Goal: Task Accomplishment & Management: Manage account settings

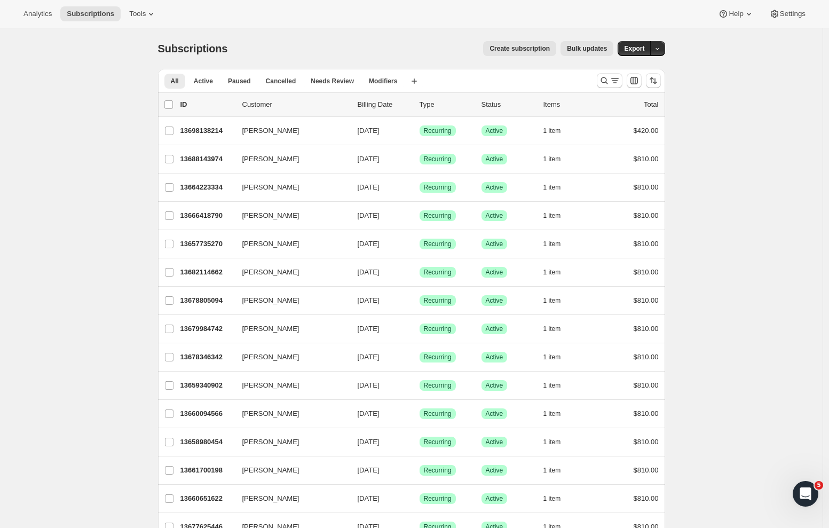
click at [508, 44] on button "Create subscription" at bounding box center [519, 48] width 73 height 15
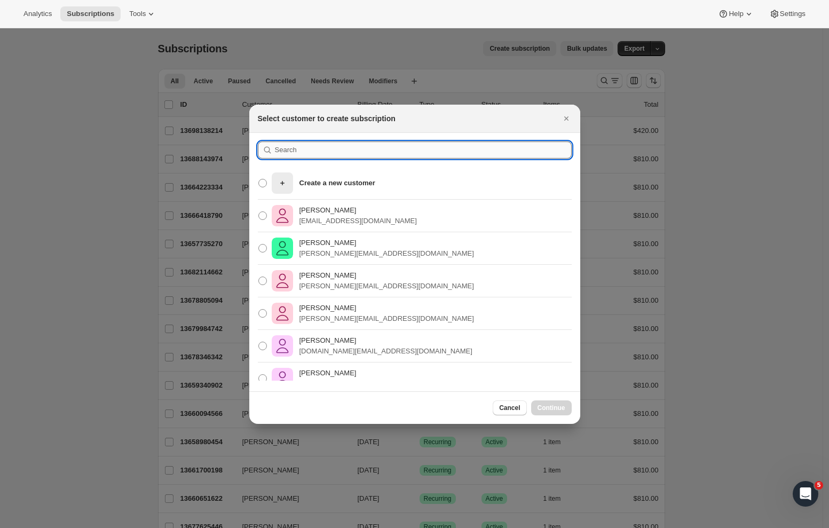
click at [298, 153] on input ":rc:" at bounding box center [423, 149] width 297 height 17
click at [306, 156] on input ":rc:" at bounding box center [423, 149] width 297 height 17
paste input "adidrori10@gmail.com"
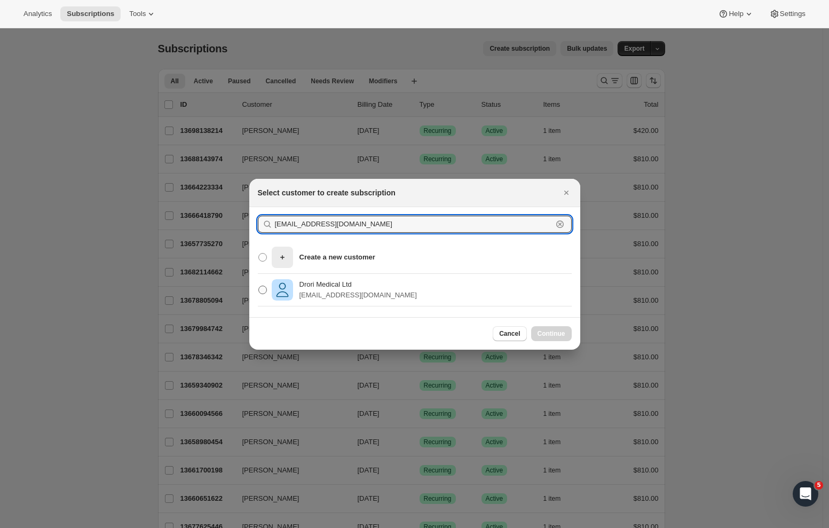
type input "adidrori10@gmail.com"
drag, startPoint x: 263, startPoint y: 291, endPoint x: 290, endPoint y: 302, distance: 29.7
click at [263, 291] on span ":rc:" at bounding box center [262, 290] width 9 height 9
click at [259, 286] on input "Drori Medical Ltd adidrori10@gmail.com" at bounding box center [258, 286] width 1 height 1
radio input "true"
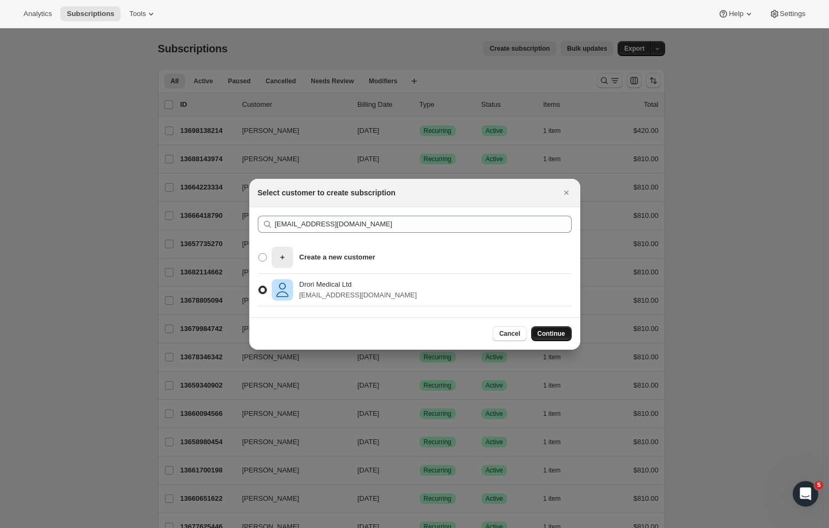
click at [557, 333] on span "Continue" at bounding box center [551, 333] width 28 height 9
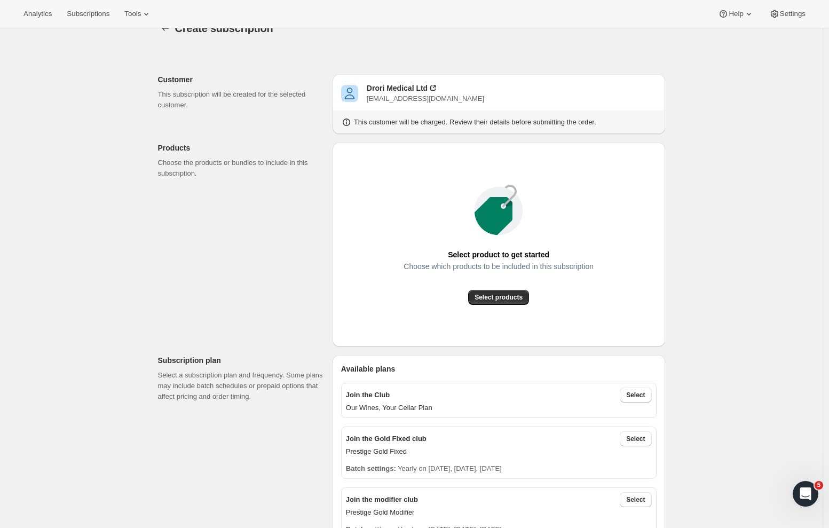
scroll to position [51, 0]
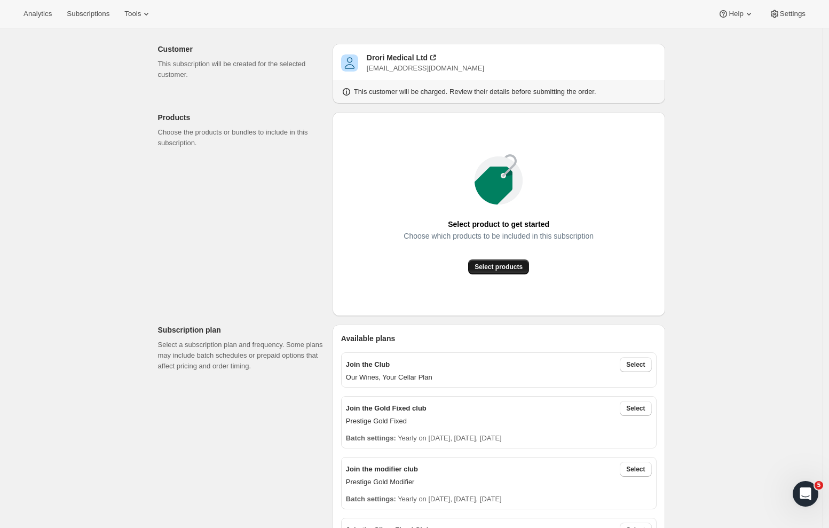
click at [491, 268] on span "Select products" at bounding box center [498, 267] width 48 height 9
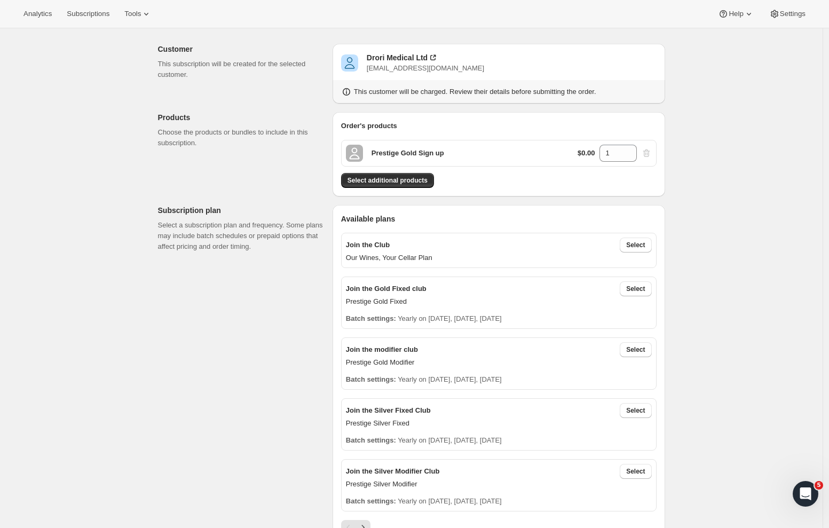
scroll to position [60, 0]
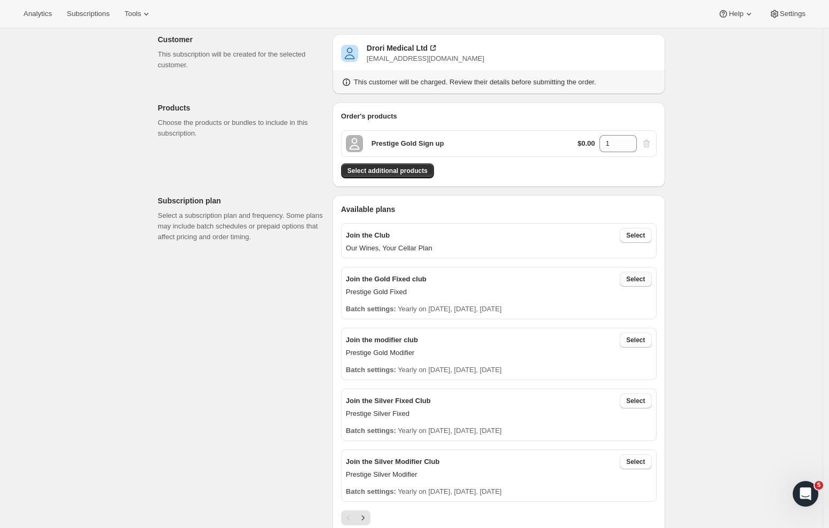
click at [646, 284] on button "Select" at bounding box center [635, 279] width 31 height 15
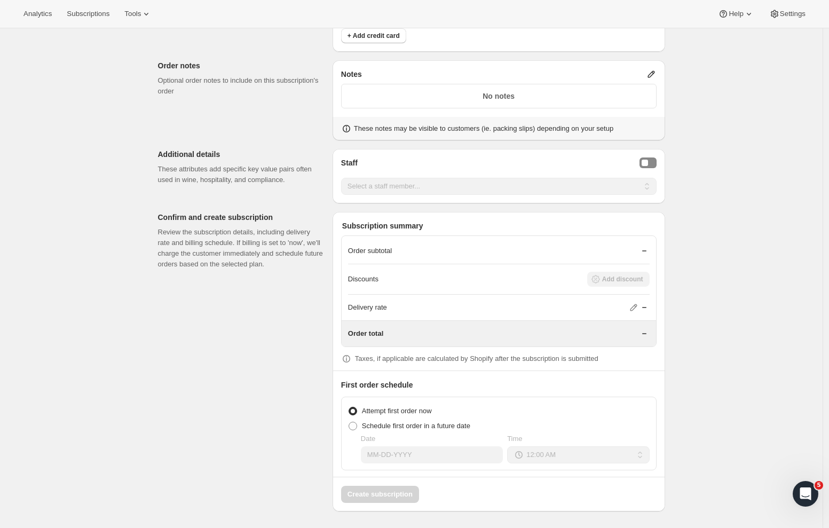
scroll to position [561, 0]
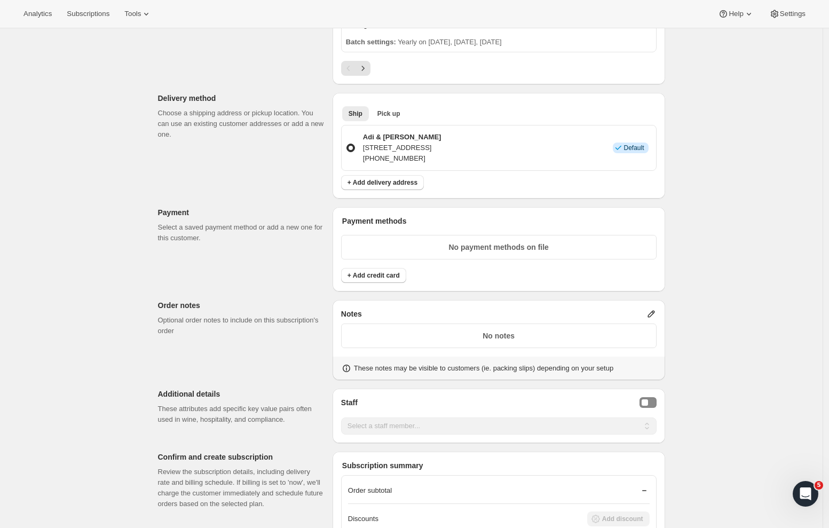
click at [443, 243] on p "No payment methods on file" at bounding box center [499, 247] width 302 height 11
click at [446, 340] on p "No notes" at bounding box center [499, 335] width 302 height 11
click at [650, 398] on button "Staff Selector" at bounding box center [647, 402] width 17 height 11
select select "associate-0"
drag, startPoint x: 808, startPoint y: 369, endPoint x: 733, endPoint y: 376, distance: 75.5
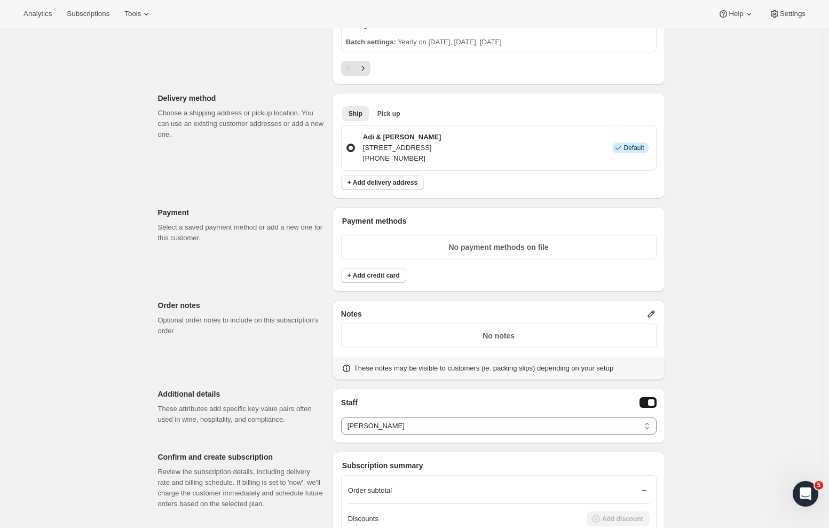
click at [808, 369] on div "Create subscription. This page is ready Create subscription Customer This subsc…" at bounding box center [411, 117] width 822 height 1301
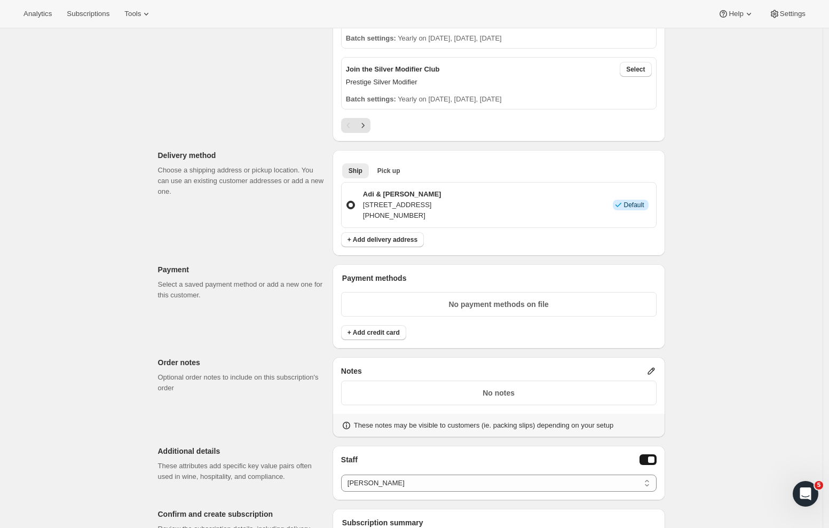
scroll to position [557, 0]
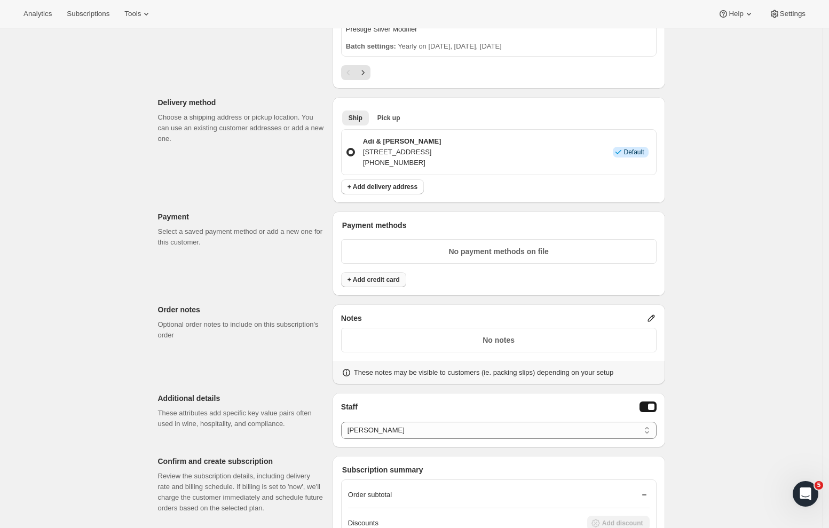
click at [392, 284] on button "+ Add credit card" at bounding box center [373, 279] width 65 height 15
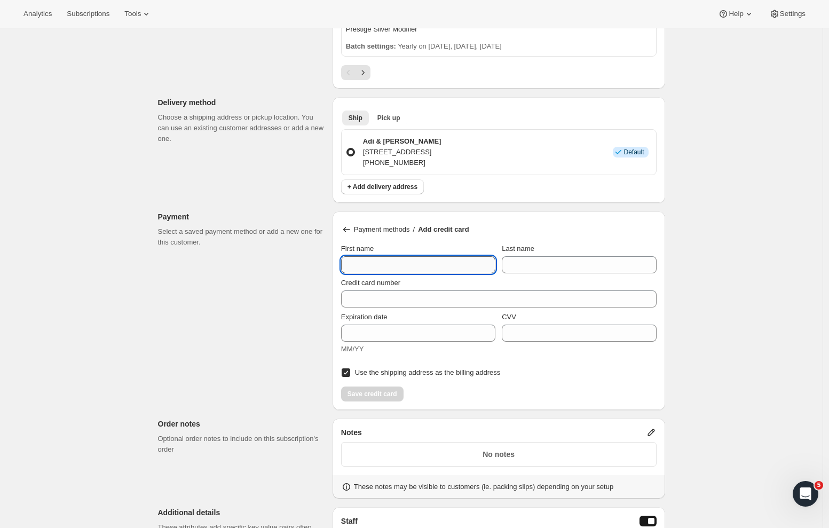
click at [401, 267] on input "First name" at bounding box center [418, 264] width 154 height 17
paste input "Ariel"
type input "Ariel"
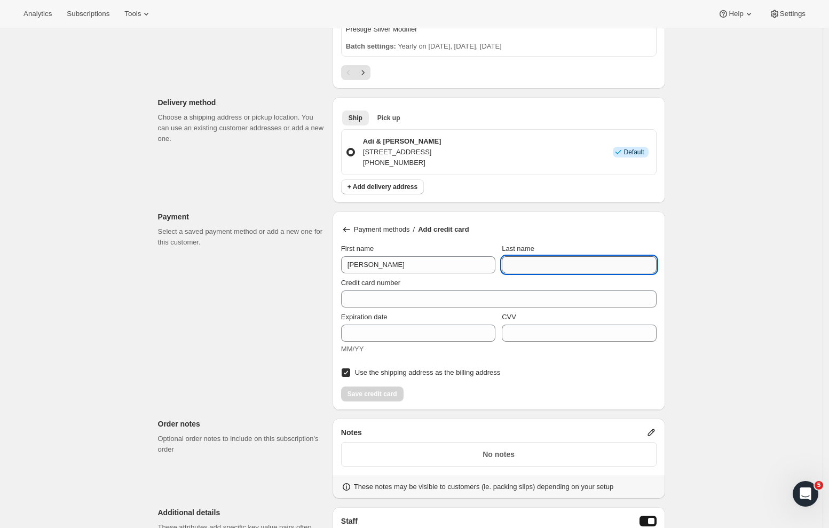
click at [548, 263] on input "Last name" at bounding box center [579, 264] width 154 height 17
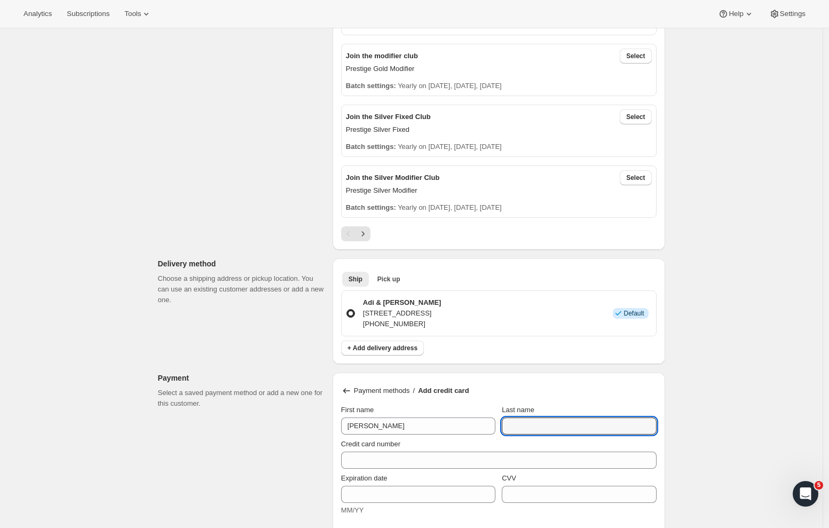
scroll to position [430, 0]
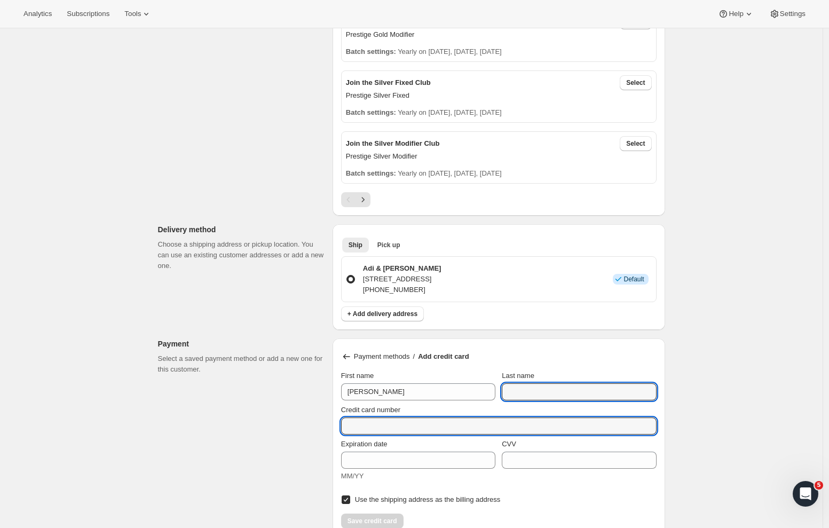
click at [370, 430] on div "Credit card number" at bounding box center [498, 420] width 315 height 30
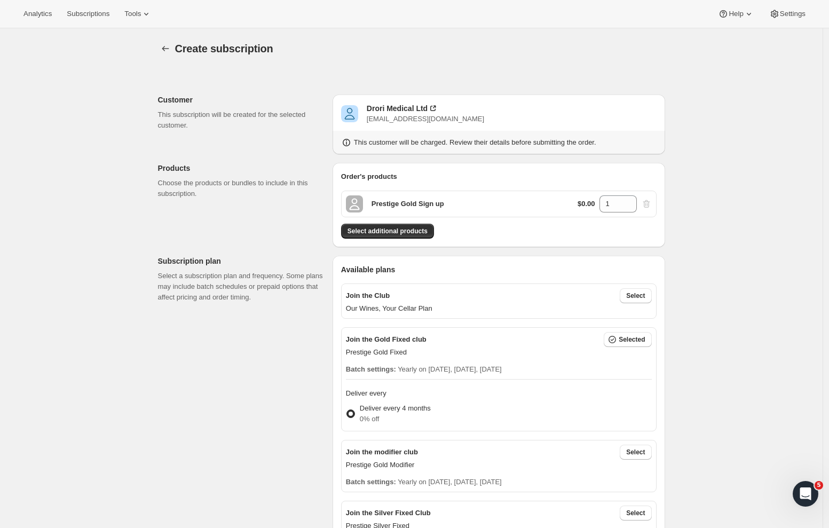
scroll to position [511, 0]
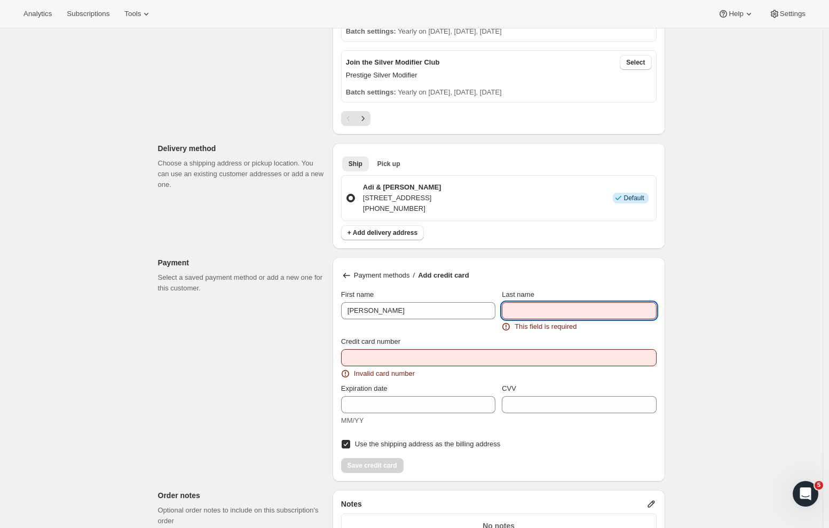
click at [533, 315] on input "Last name" at bounding box center [579, 310] width 154 height 17
paste input "Drori"
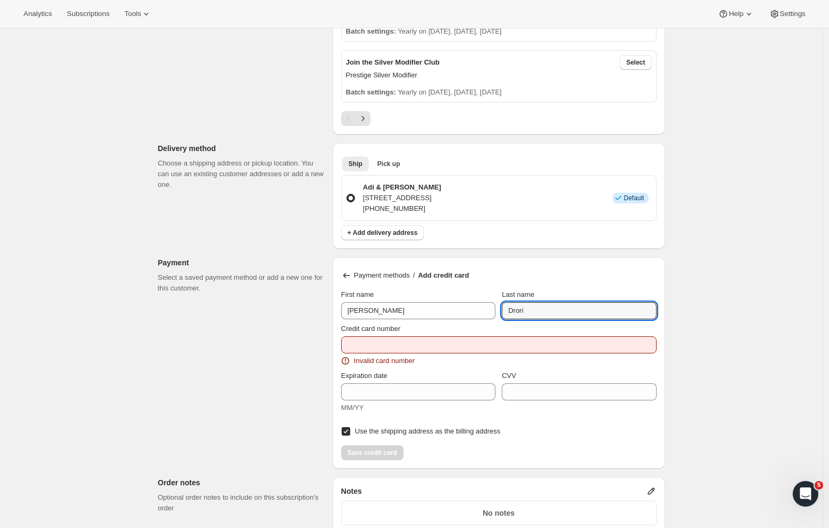
type input "Drori"
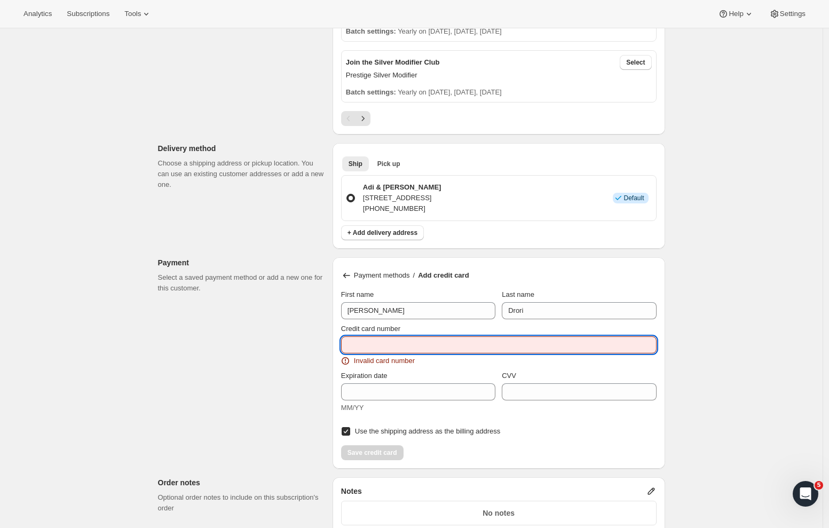
click at [419, 348] on input "Credit card number" at bounding box center [494, 344] width 307 height 17
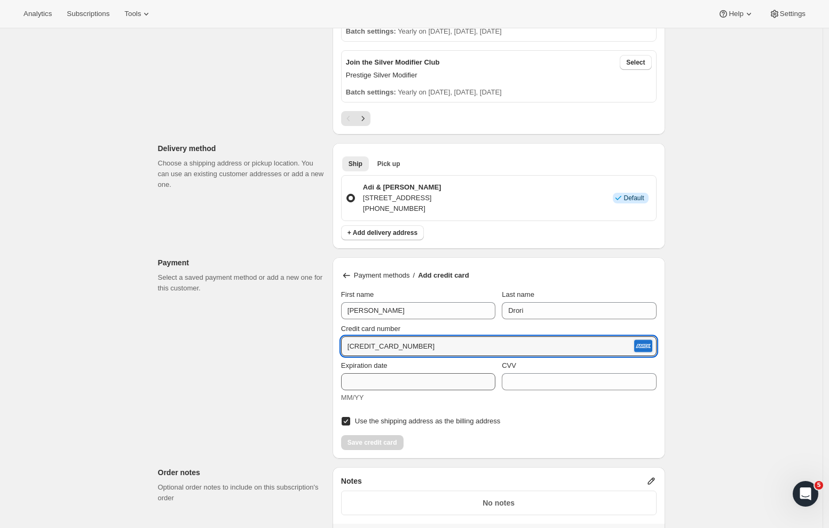
type input "3798 796239 61000"
click at [368, 382] on input "Expiration date" at bounding box center [418, 381] width 154 height 17
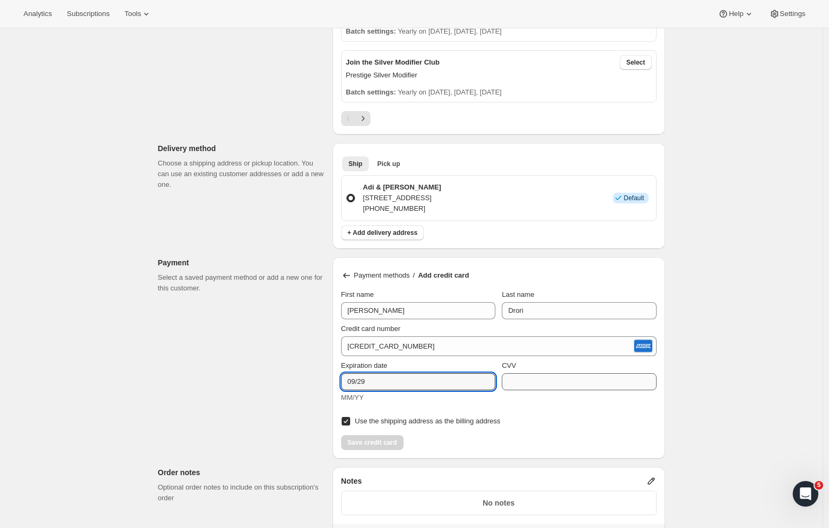
type input "09/29"
click at [529, 379] on input "CVV" at bounding box center [579, 381] width 154 height 17
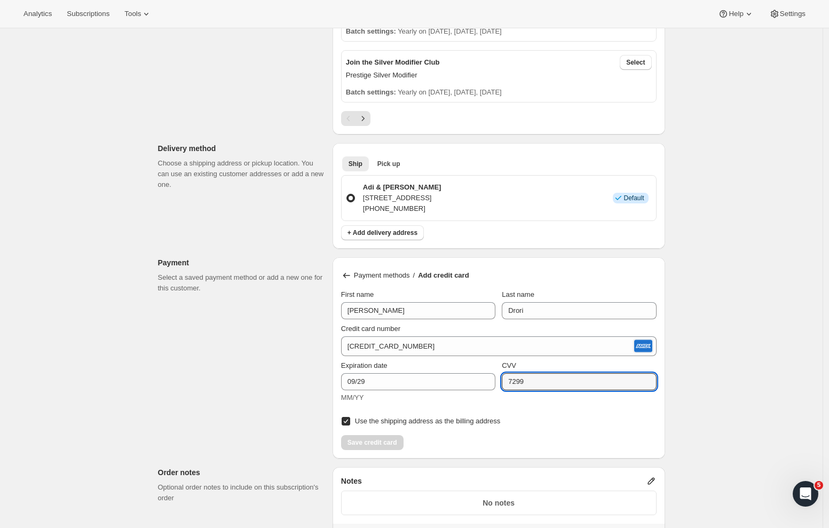
type input "7299"
click at [704, 411] on div "Create subscription. This page is ready Create subscription Customer This subsc…" at bounding box center [411, 226] width 822 height 1418
click at [347, 421] on input "Use the shipping address as the billing address" at bounding box center [346, 421] width 9 height 9
checkbox input "false"
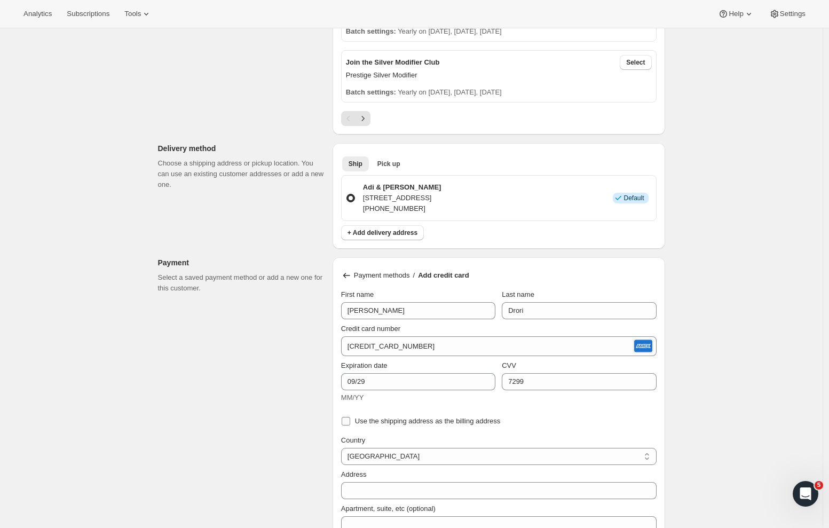
select select "AUK"
click at [350, 421] on input "Use the shipping address as the billing address" at bounding box center [346, 421] width 9 height 9
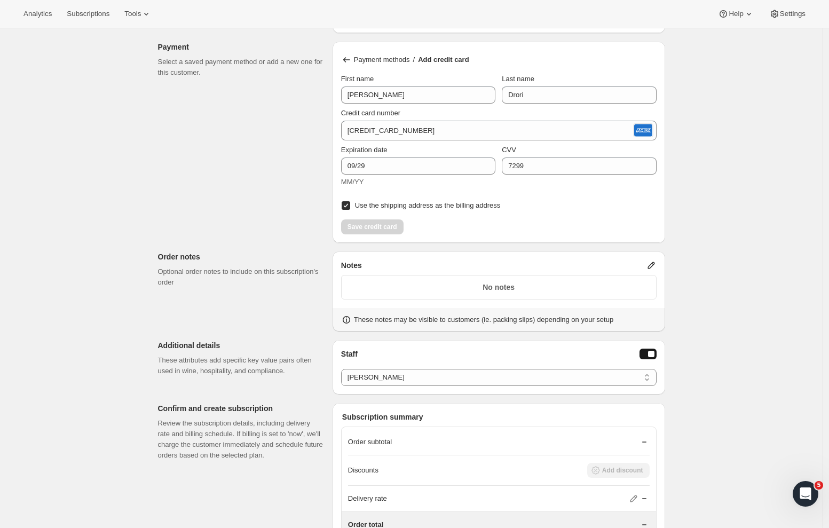
scroll to position [681, 0]
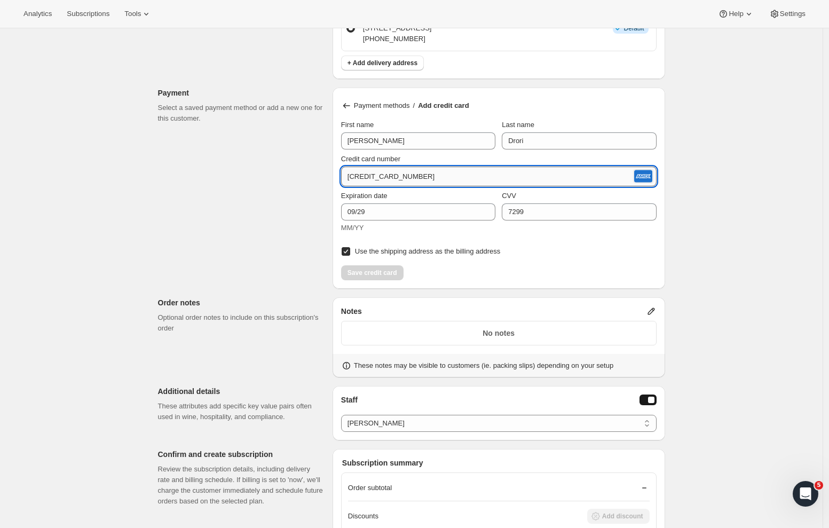
click at [496, 183] on input "3798 796239 61000" at bounding box center [486, 176] width 290 height 17
click at [354, 251] on label "Use the shipping address as the billing address" at bounding box center [420, 251] width 159 height 15
click at [350, 251] on input "Use the shipping address as the billing address" at bounding box center [346, 251] width 9 height 9
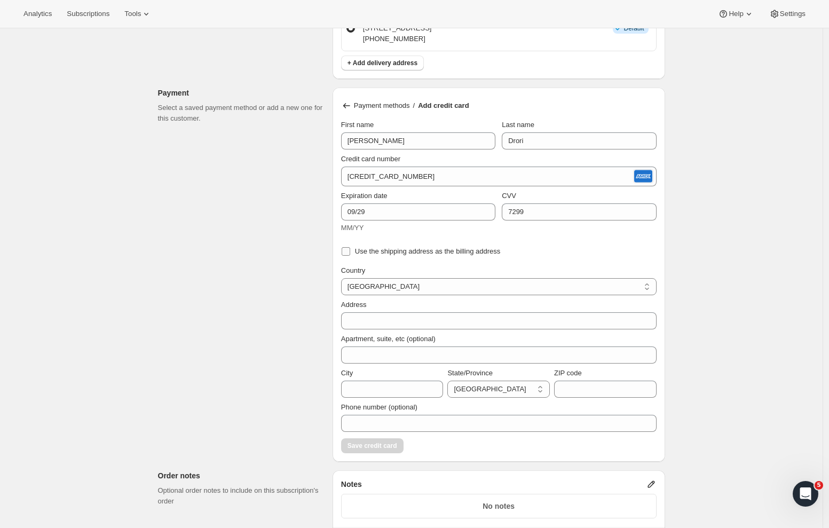
click at [350, 253] on input "Use the shipping address as the billing address" at bounding box center [346, 251] width 9 height 9
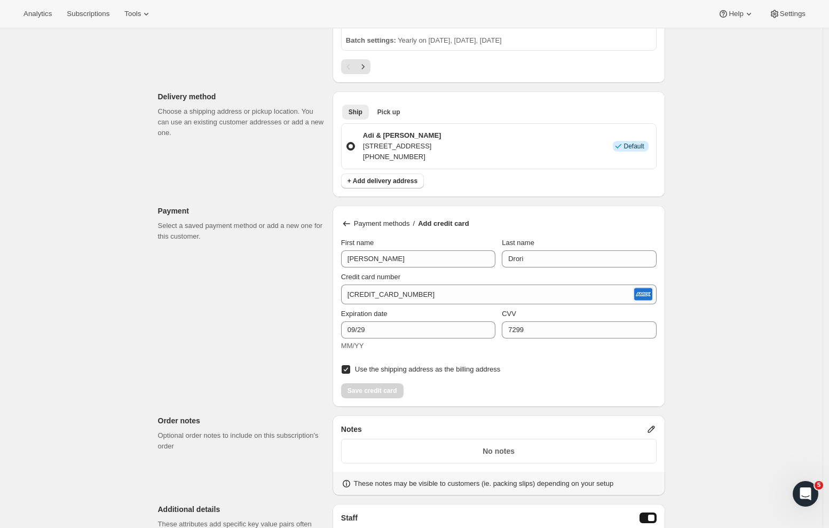
scroll to position [751, 0]
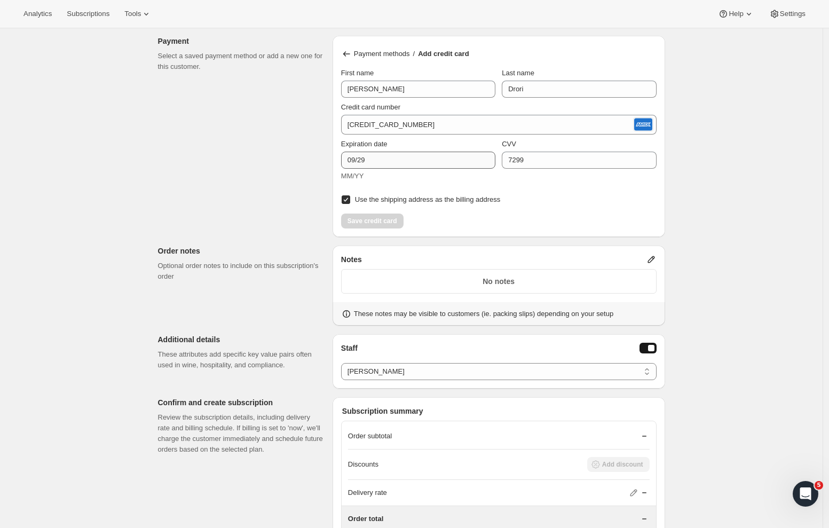
scroll to position [715, 0]
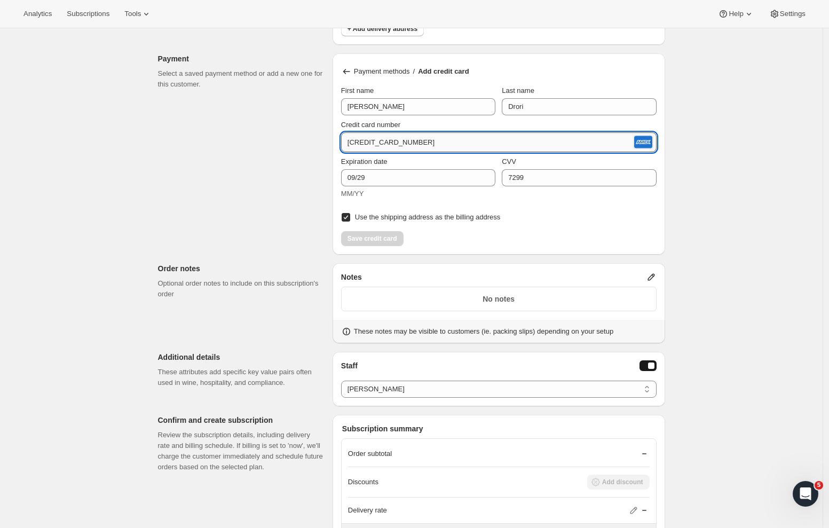
click at [430, 141] on input "3798 796239 61000" at bounding box center [486, 142] width 290 height 17
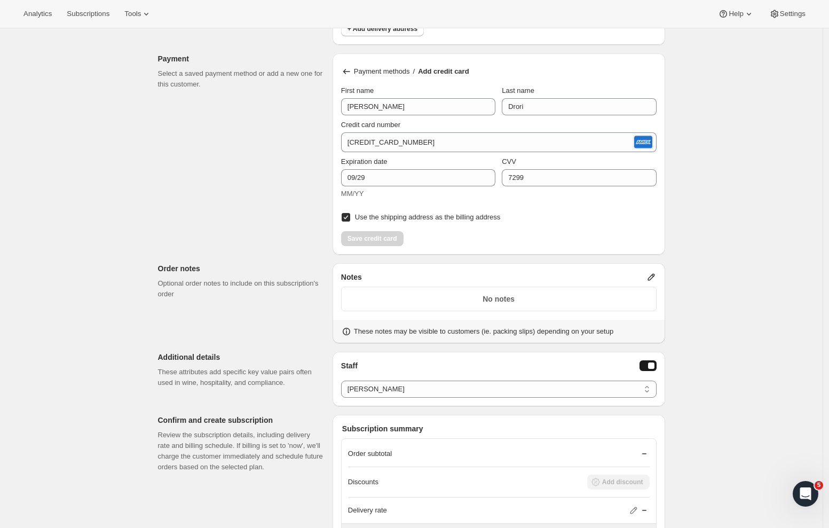
click at [704, 143] on div "Create subscription. This page is ready Create subscription Customer This subsc…" at bounding box center [411, 22] width 822 height 1418
click at [368, 234] on div "Save credit card" at bounding box center [498, 235] width 315 height 21
click at [374, 239] on div "Save credit card" at bounding box center [498, 235] width 315 height 21
click at [349, 218] on input "Use the shipping address as the billing address" at bounding box center [346, 217] width 9 height 9
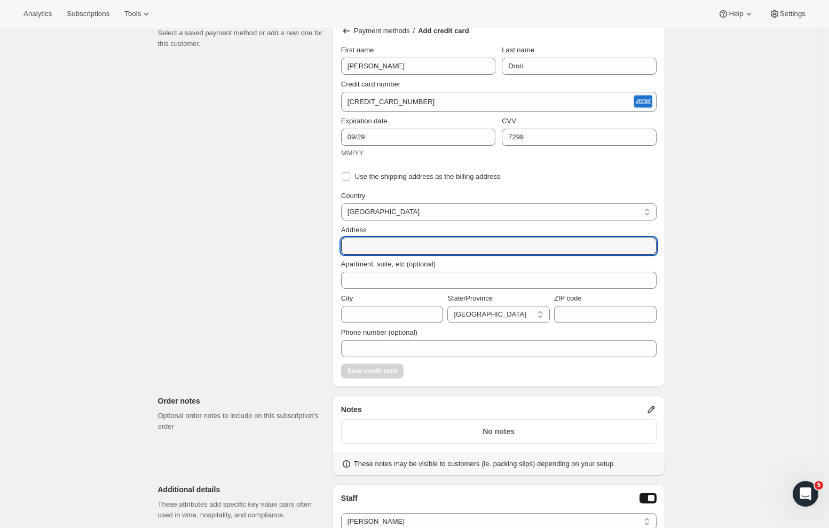
scroll to position [670, 0]
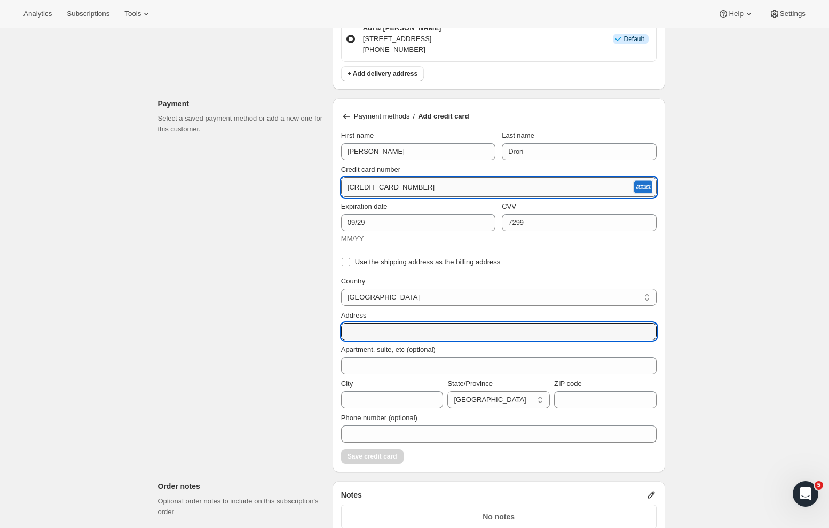
click at [430, 183] on input "3798 796239 61000" at bounding box center [486, 187] width 290 height 17
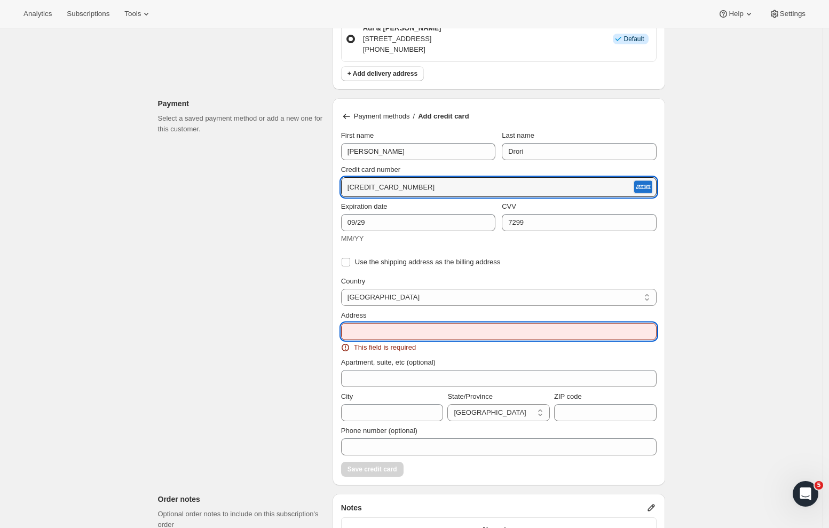
click at [383, 331] on input "Address" at bounding box center [498, 331] width 315 height 17
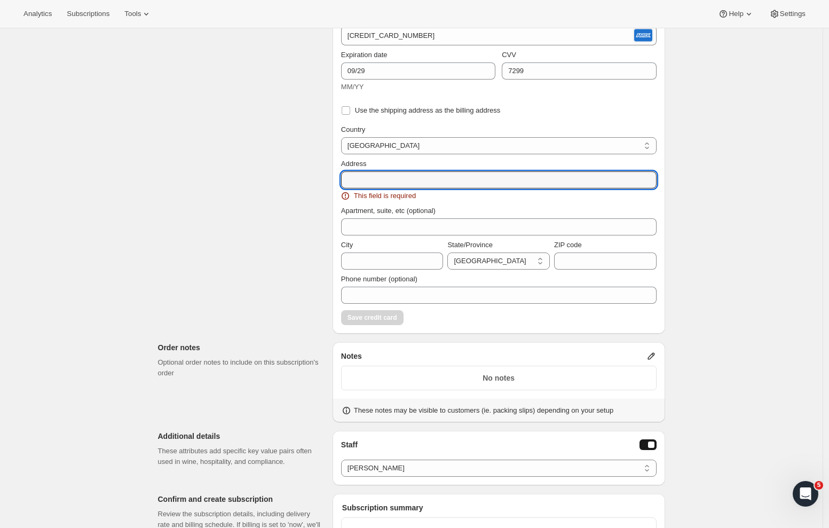
scroll to position [759, 0]
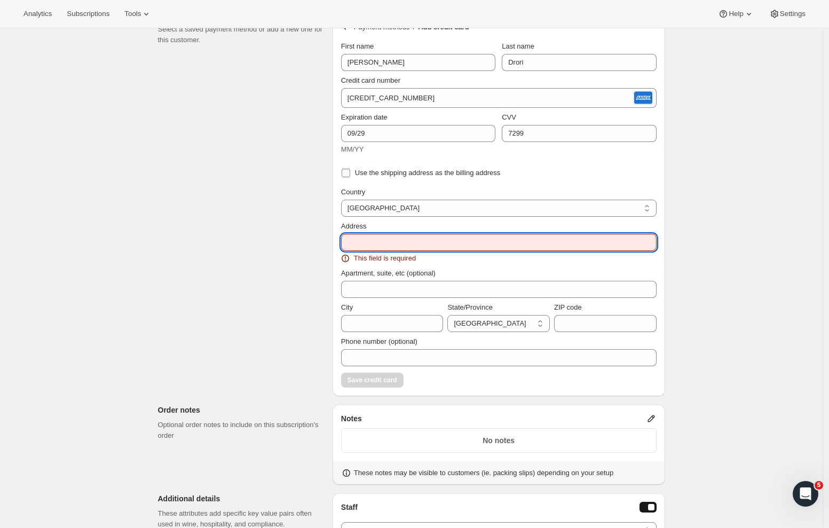
click at [347, 169] on input "Use the shipping address as the billing address" at bounding box center [346, 173] width 9 height 9
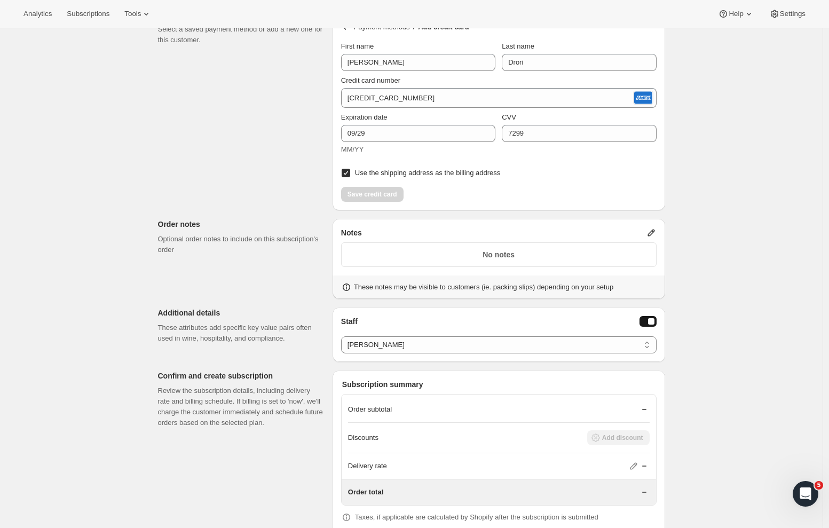
click at [348, 173] on input "Use the shipping address as the billing address" at bounding box center [346, 173] width 9 height 9
checkbox input "false"
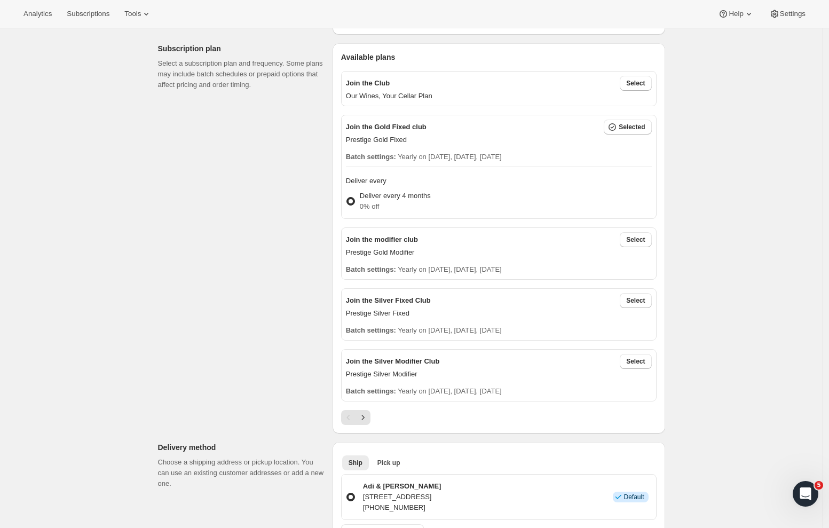
scroll to position [481, 0]
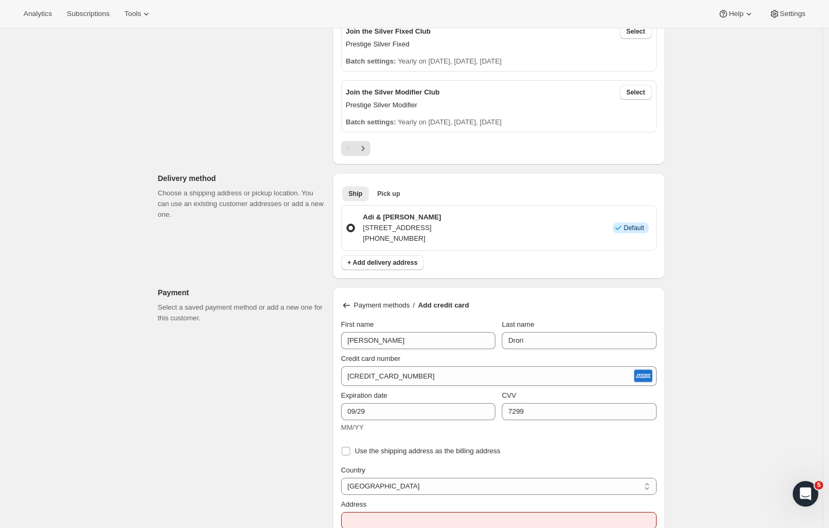
click at [365, 228] on div "Adi & Ariel Drori 35 Whakatomo Place, Havelock North, 4130, New Zealand +642125…" at bounding box center [401, 228] width 82 height 32
click at [347, 224] on input "Adi & Ariel Drori 35 Whakatomo Place, Havelock North, 4130, New Zealand +642125…" at bounding box center [346, 224] width 1 height 1
drag, startPoint x: 376, startPoint y: 228, endPoint x: 434, endPoint y: 231, distance: 58.2
click at [435, 231] on p "35 Whakatomo Place, Havelock North, 4130, New Zealand" at bounding box center [402, 228] width 78 height 11
click at [347, 224] on input "Adi & Ariel Drori 35 Whakatomo Place, Havelock North, 4130, New Zealand +642125…" at bounding box center [346, 224] width 1 height 1
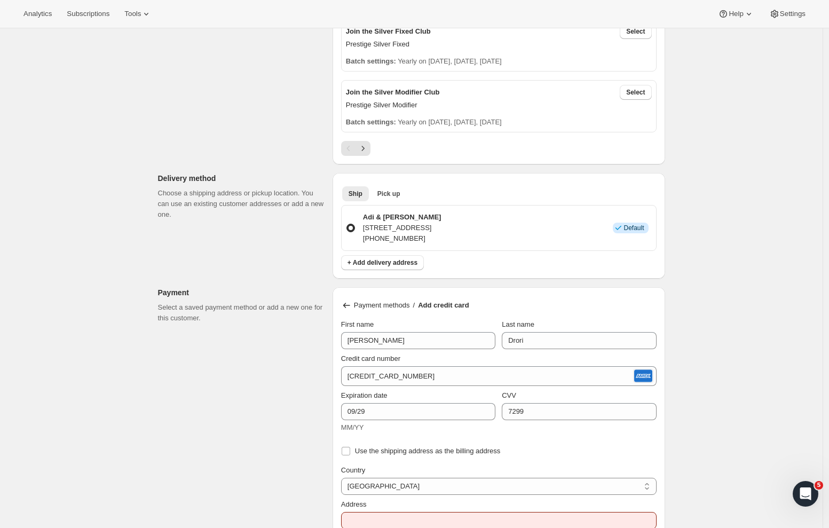
copy p "35 Whakatomo Place"
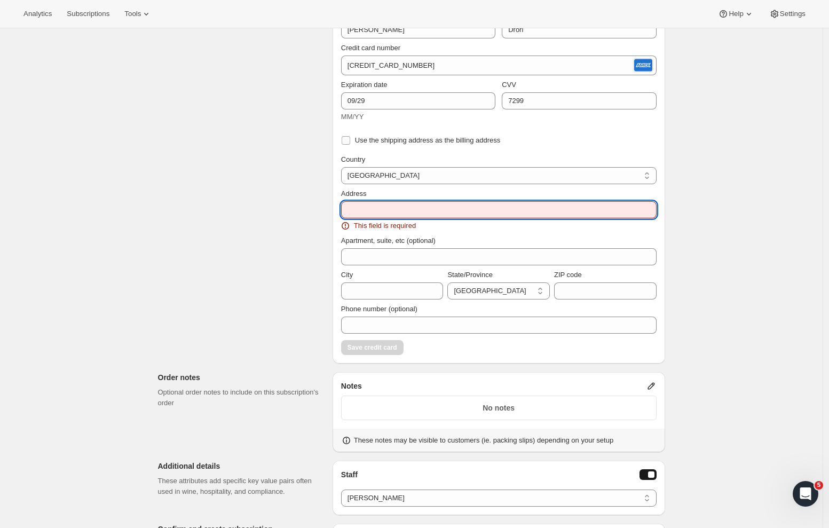
click at [385, 214] on input "Address" at bounding box center [498, 209] width 315 height 17
paste input "35 Whakatomo Place"
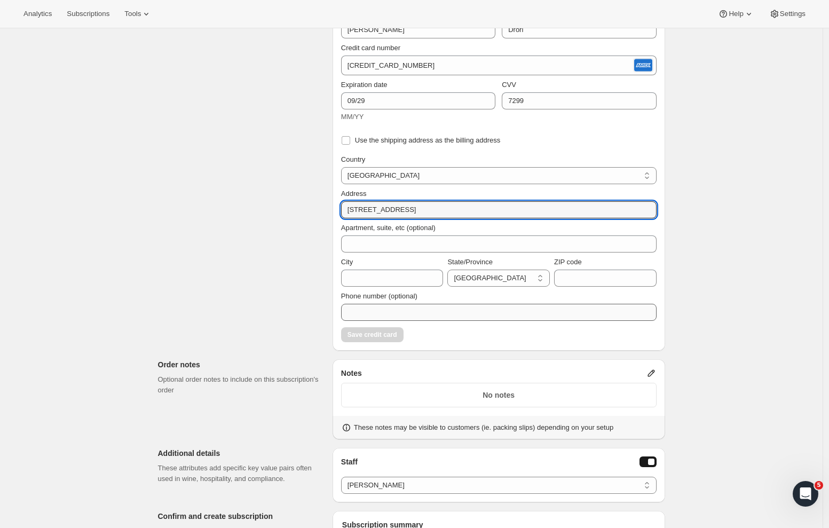
scroll to position [773, 0]
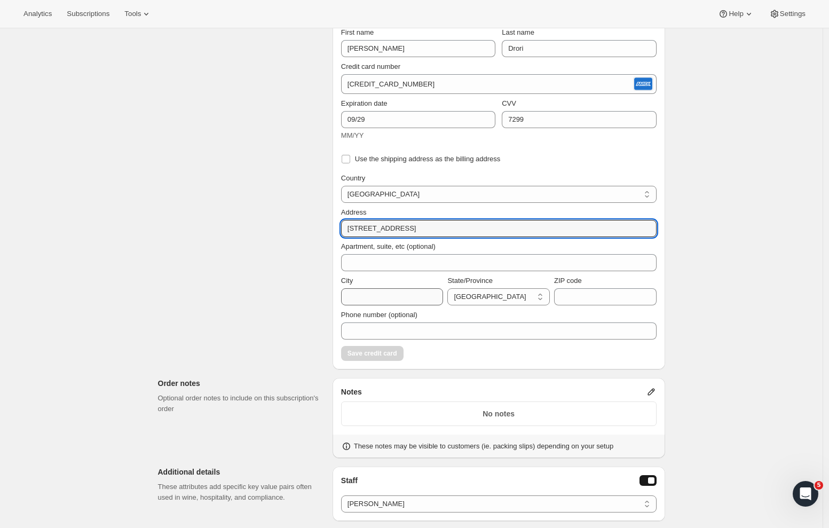
type input "35 Whakatomo Place"
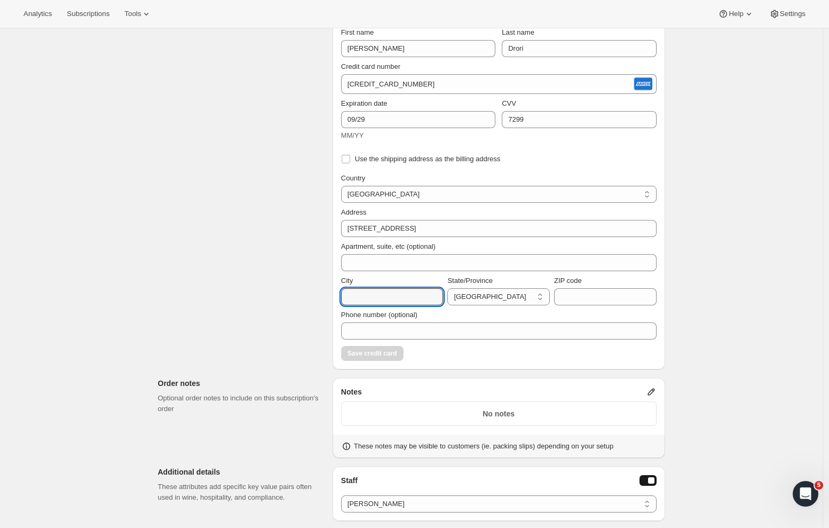
scroll to position [394, 0]
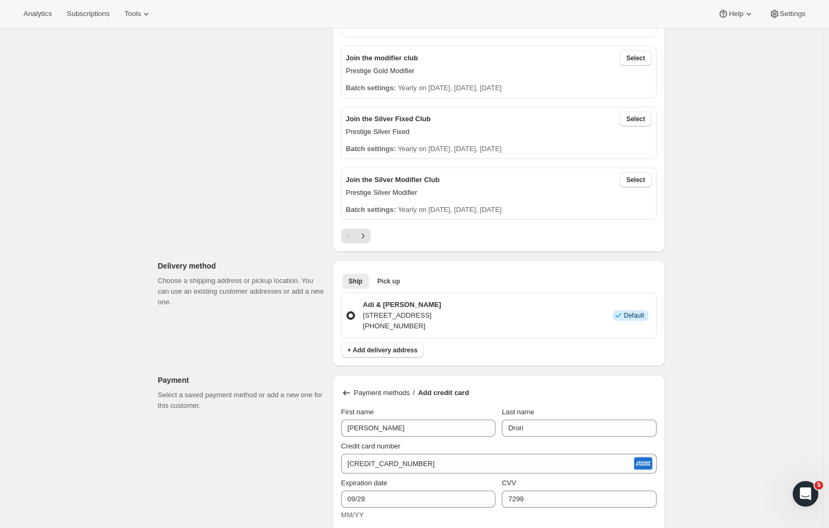
drag, startPoint x: 440, startPoint y: 315, endPoint x: 495, endPoint y: 311, distance: 55.2
click at [441, 317] on p "35 Whakatomo Place, Havelock North, 4130, New Zealand" at bounding box center [402, 315] width 78 height 11
click at [347, 312] on input "Adi & Ariel Drori 35 Whakatomo Place, Havelock North, 4130, New Zealand +642125…" at bounding box center [346, 311] width 1 height 1
copy p "Havelock North"
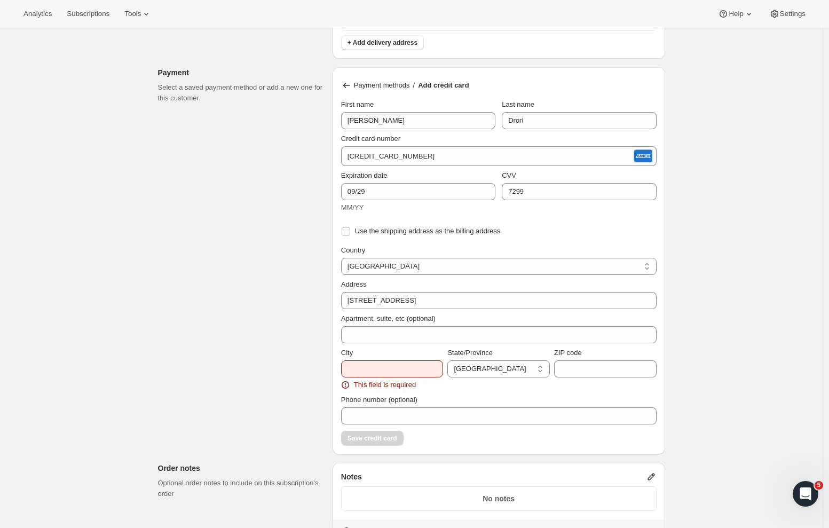
scroll to position [845, 0]
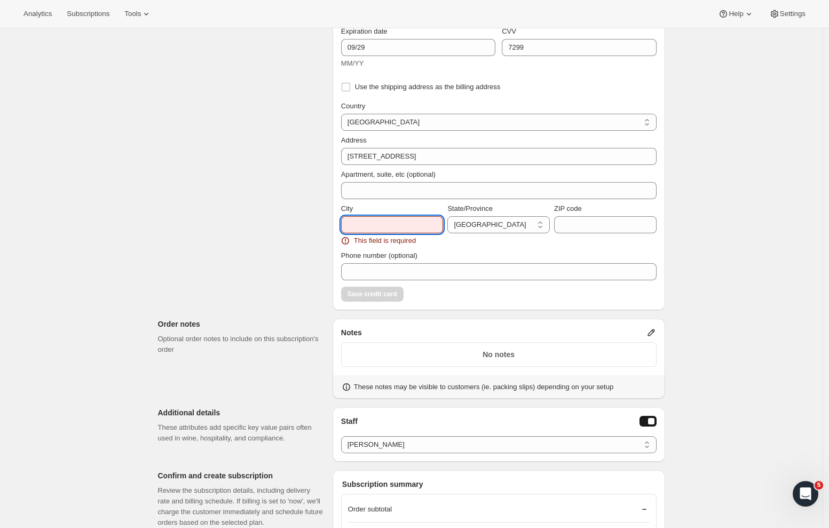
click at [372, 217] on input "City" at bounding box center [392, 224] width 102 height 17
paste input "Havelock North"
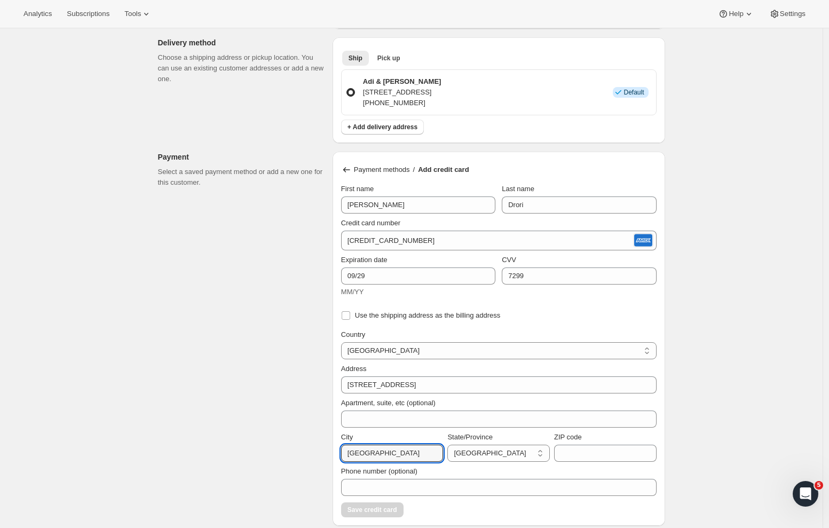
scroll to position [399, 0]
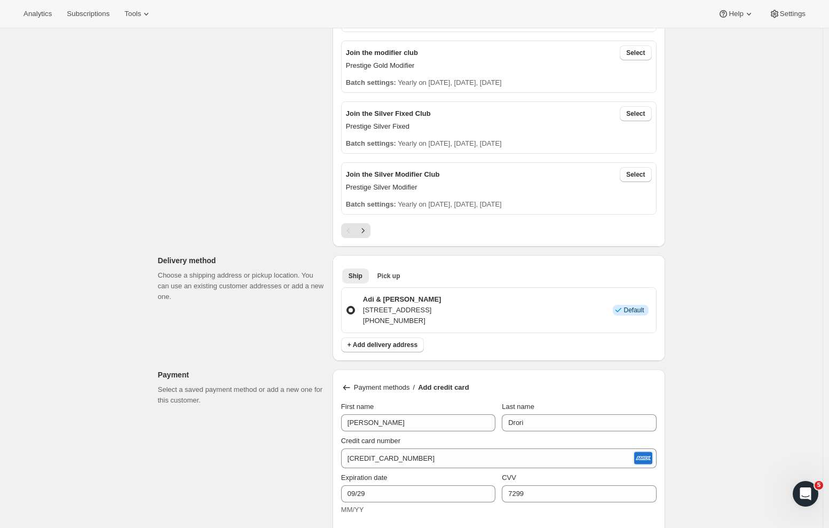
type input "Havelock North"
drag, startPoint x: 494, startPoint y: 310, endPoint x: 517, endPoint y: 312, distance: 23.1
click at [441, 311] on p "35 Whakatomo Place, Havelock North, 4130, New Zealand" at bounding box center [402, 310] width 78 height 11
click at [347, 306] on input "Adi & Ariel Drori 35 Whakatomo Place, Havelock North, 4130, New Zealand +642125…" at bounding box center [346, 306] width 1 height 1
copy p "4130"
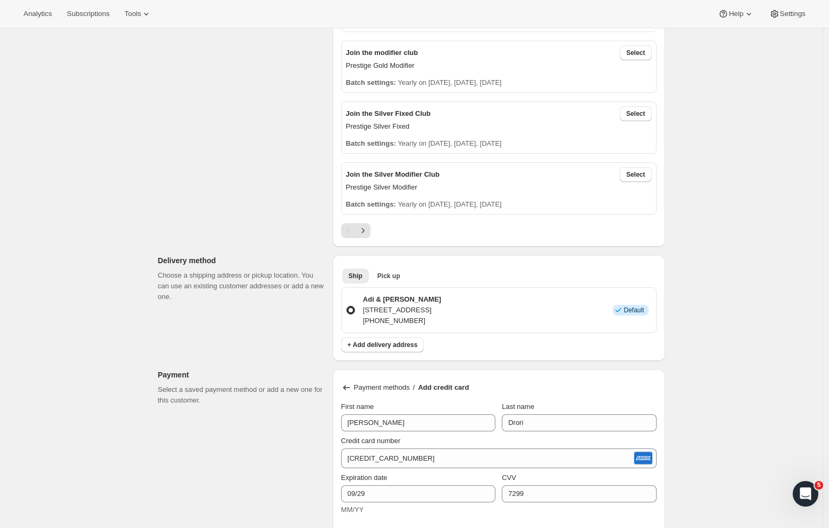
scroll to position [868, 0]
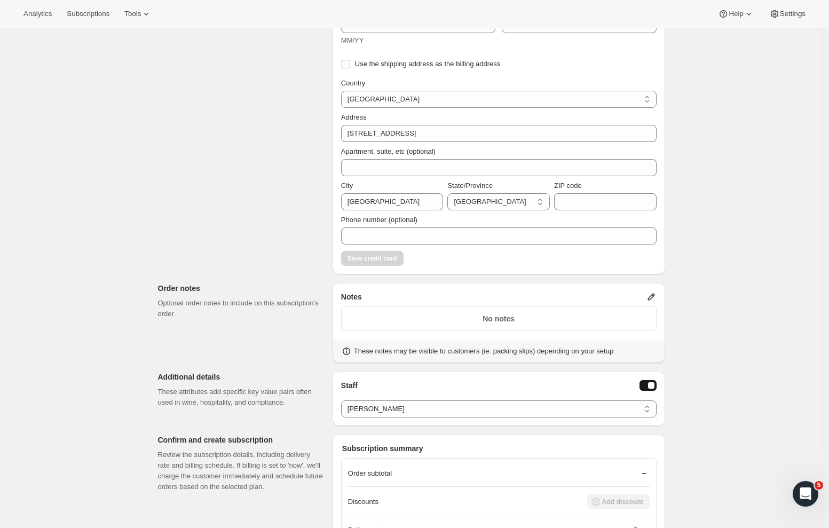
click at [581, 191] on div "ZIP code" at bounding box center [605, 195] width 102 height 30
paste input "4130"
type input "4130"
click at [370, 258] on span "Save credit card" at bounding box center [372, 258] width 50 height 9
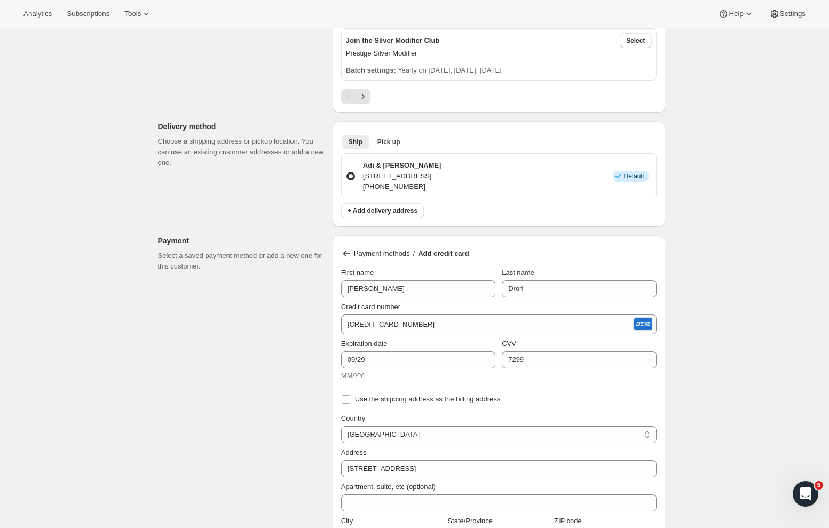
scroll to position [756, 0]
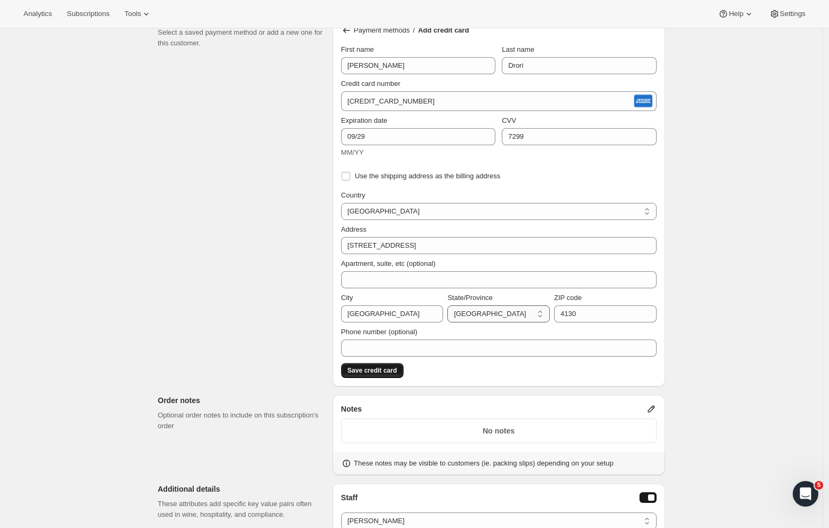
select select "HKB"
click at [365, 368] on span "Save credit card" at bounding box center [372, 370] width 50 height 9
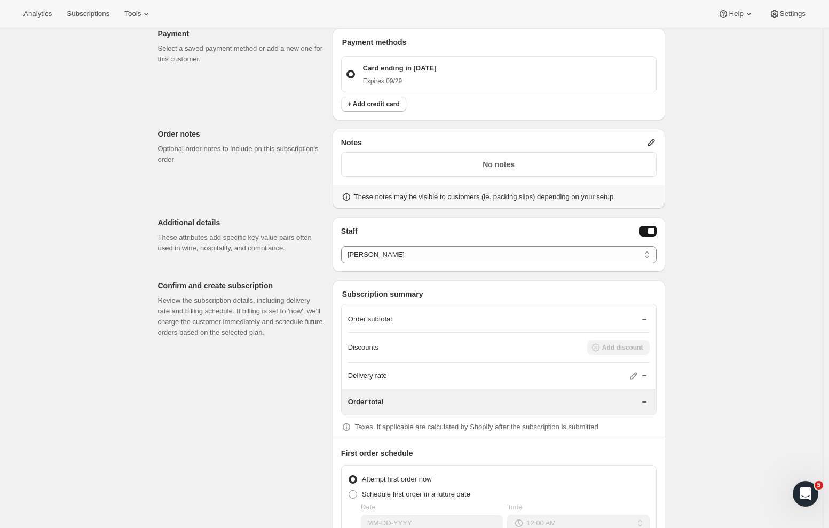
scroll to position [808, 0]
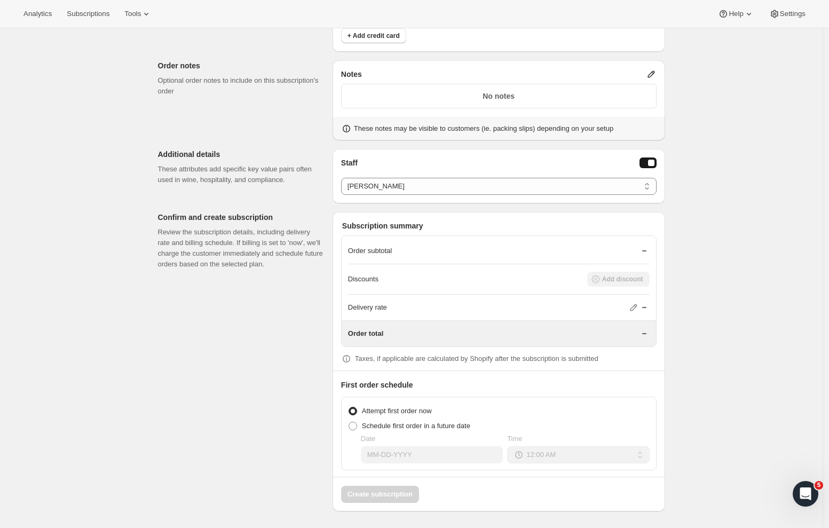
click at [355, 426] on span at bounding box center [352, 426] width 9 height 9
click at [349, 422] on input "Schedule first order in a future date" at bounding box center [348, 422] width 1 height 1
radio input "true"
click at [353, 412] on span at bounding box center [352, 411] width 9 height 9
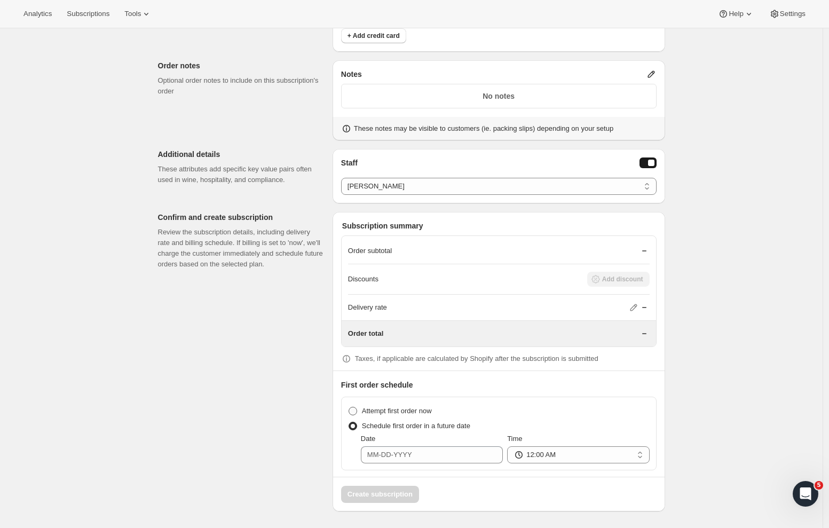
click at [349, 407] on input "Attempt first order now" at bounding box center [348, 407] width 1 height 1
radio input "true"
click at [376, 497] on div "Create subscription" at bounding box center [498, 490] width 331 height 26
click at [592, 175] on div "Select a staff member... Ella Russell Kate Myles Joanne Deitch Ella Russell" at bounding box center [498, 182] width 315 height 26
select select "associate-2"
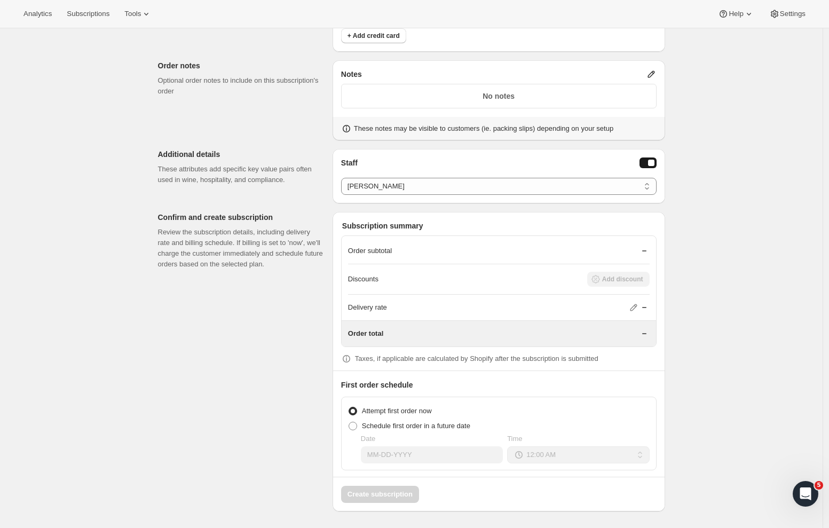
drag, startPoint x: 377, startPoint y: 488, endPoint x: 404, endPoint y: 445, distance: 50.6
click at [377, 483] on div "Create subscription" at bounding box center [498, 490] width 331 height 26
click at [639, 306] on icon at bounding box center [633, 307] width 11 height 11
click at [637, 306] on icon at bounding box center [633, 307] width 7 height 7
click at [554, 298] on div "Delivery rate" at bounding box center [499, 308] width 302 height 26
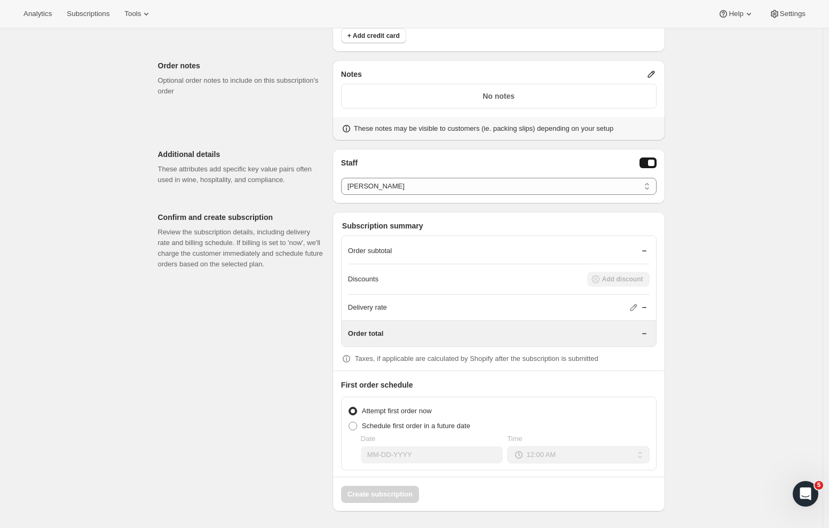
drag, startPoint x: 640, startPoint y: 275, endPoint x: 627, endPoint y: 286, distance: 17.1
click at [640, 275] on div "Discounts Add discount" at bounding box center [499, 279] width 302 height 15
drag, startPoint x: 456, startPoint y: 407, endPoint x: 400, endPoint y: 424, distance: 58.6
click at [454, 408] on div "Attempt first order now" at bounding box center [499, 410] width 302 height 15
click at [352, 424] on span at bounding box center [352, 426] width 9 height 9
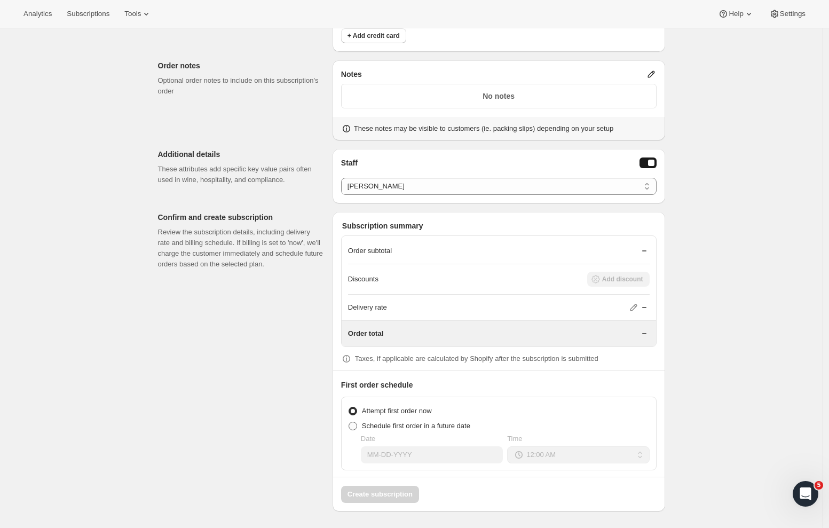
click at [349, 422] on input "Schedule first order in a future date" at bounding box center [348, 422] width 1 height 1
radio input "true"
click at [354, 413] on span at bounding box center [352, 411] width 9 height 9
click at [349, 407] on input "Attempt first order now" at bounding box center [348, 407] width 1 height 1
radio input "true"
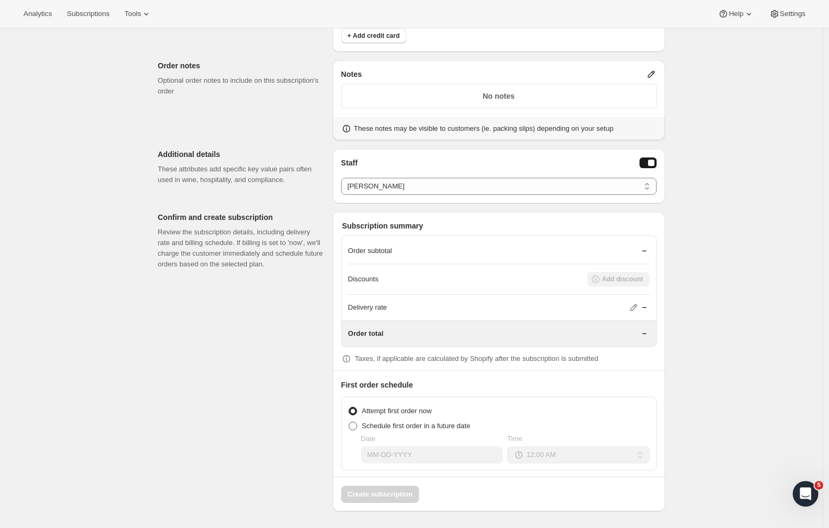
click at [353, 426] on span at bounding box center [352, 426] width 9 height 9
click at [349, 422] on input "Schedule first order in a future date" at bounding box center [348, 422] width 1 height 1
radio input "true"
click at [355, 411] on span at bounding box center [352, 411] width 9 height 9
click at [349, 407] on input "Attempt first order now" at bounding box center [348, 407] width 1 height 1
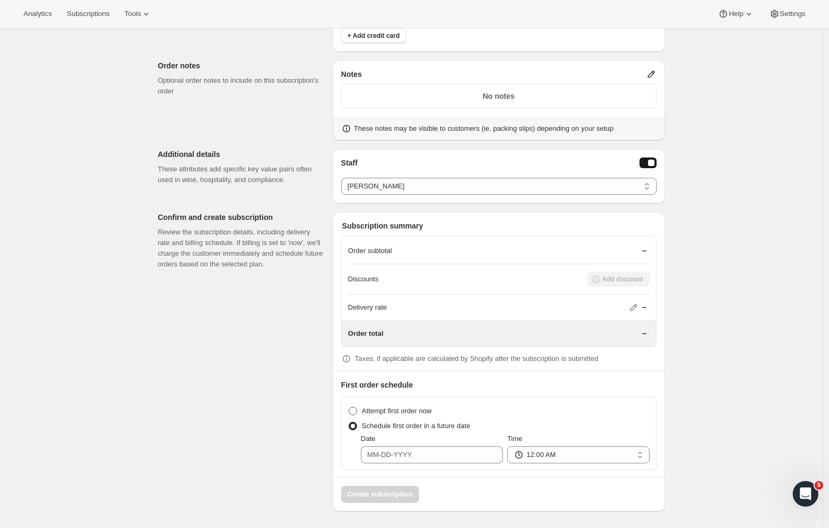
radio input "true"
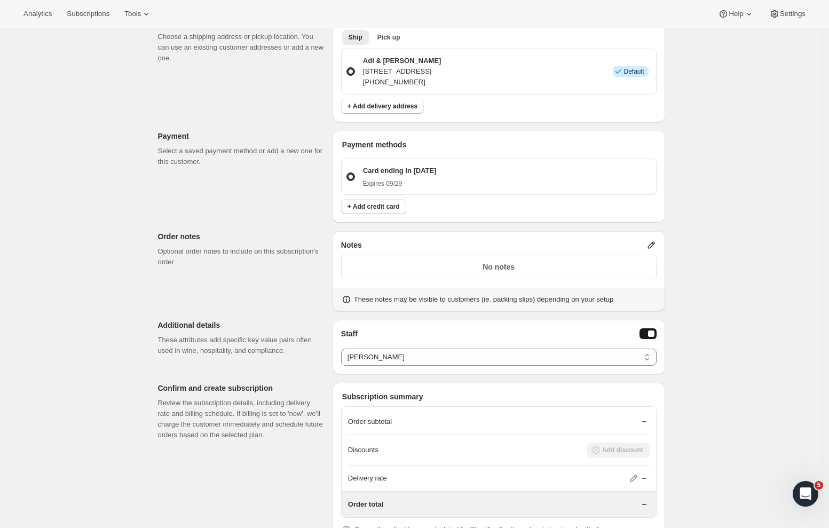
scroll to position [620, 0]
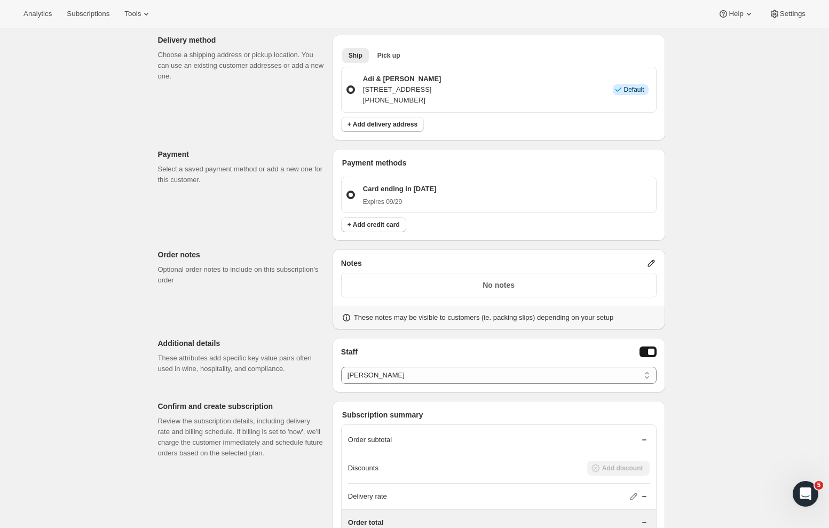
click at [619, 286] on p "No notes" at bounding box center [499, 285] width 302 height 11
click at [442, 278] on div "No notes" at bounding box center [498, 285] width 315 height 25
click at [645, 262] on div "Notes" at bounding box center [498, 263] width 315 height 11
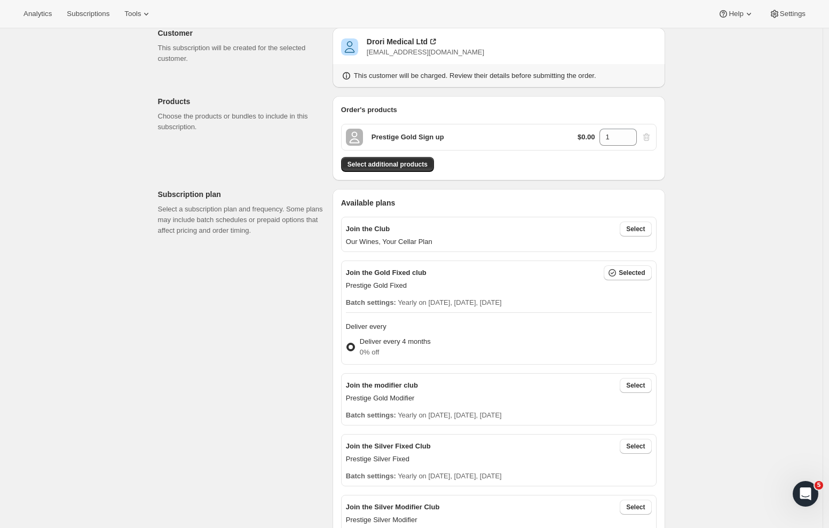
scroll to position [0, 0]
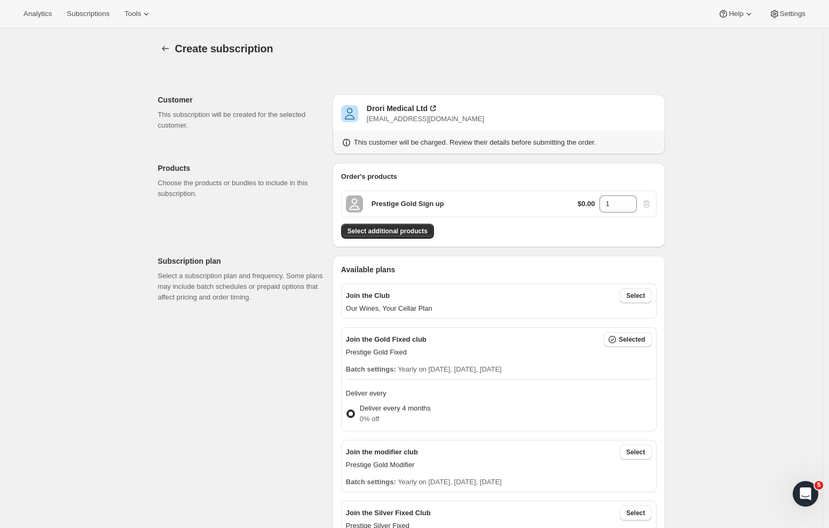
click at [474, 212] on div "Prestige Gold Sign up $0.00 1" at bounding box center [498, 204] width 315 height 27
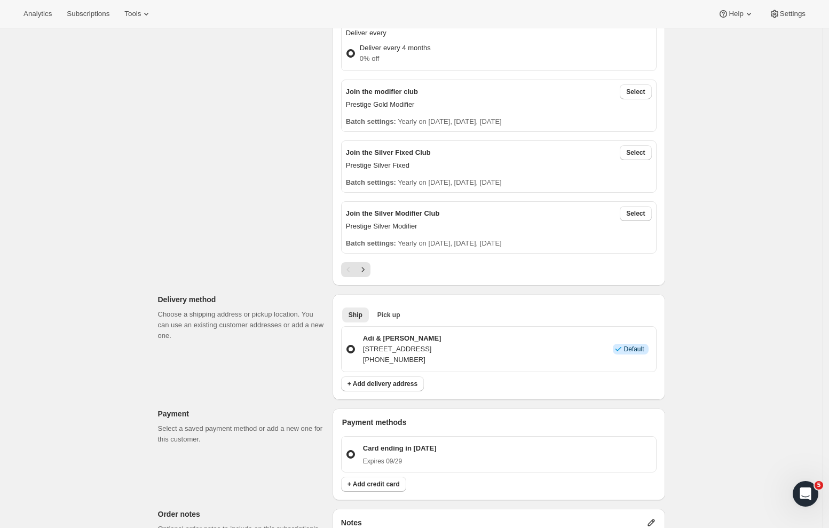
scroll to position [808, 0]
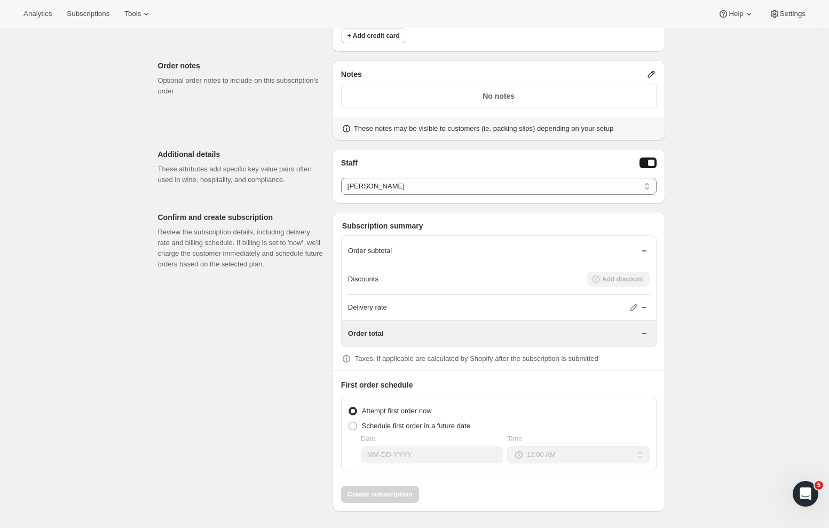
click at [388, 495] on div "Create subscription" at bounding box center [498, 490] width 331 height 26
click at [392, 493] on div "Create subscription" at bounding box center [498, 490] width 331 height 26
click at [392, 492] on div "Create subscription" at bounding box center [498, 490] width 331 height 26
click at [392, 490] on div "Create subscription" at bounding box center [498, 490] width 331 height 26
click at [391, 489] on div "Create subscription" at bounding box center [498, 490] width 331 height 26
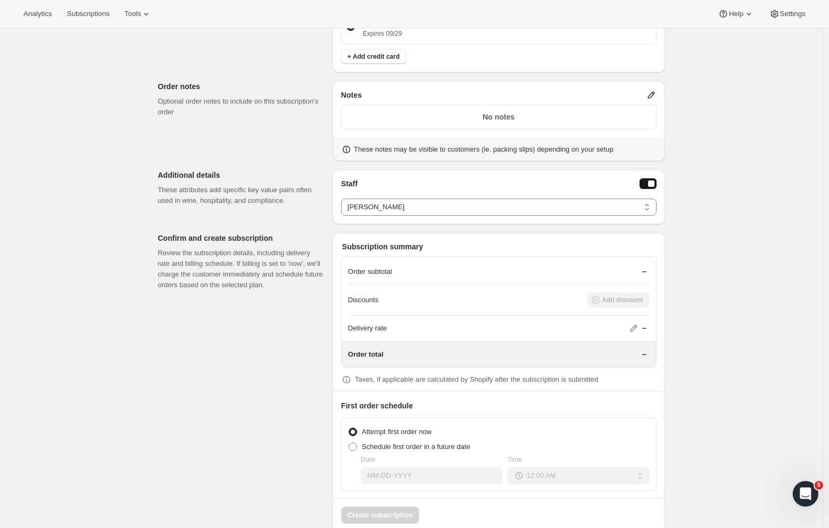
scroll to position [447, 0]
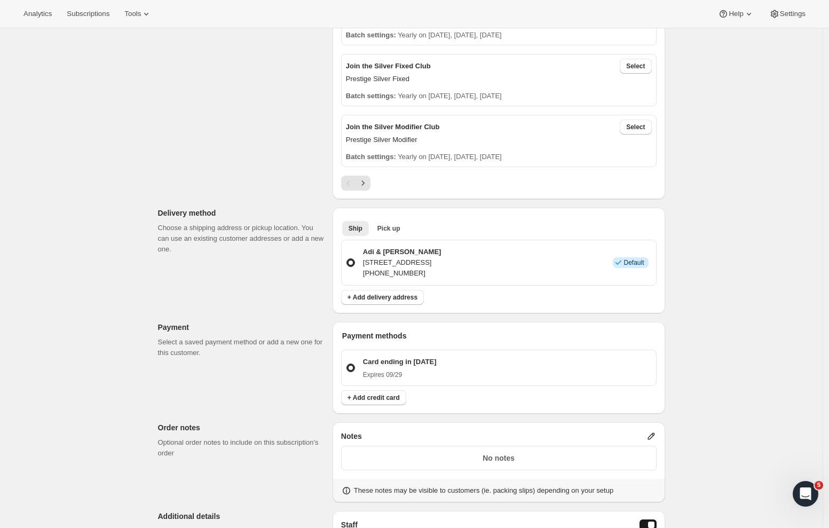
click at [387, 248] on p "Adi & Ariel Drori" at bounding box center [402, 252] width 78 height 11
click at [347, 258] on input "Adi & Ariel Drori 35 Whakatomo Place, Havelock North, 4130, New Zealand +642125…" at bounding box center [346, 258] width 1 height 1
click at [392, 374] on p "Expires 09/29" at bounding box center [400, 374] width 74 height 9
click at [347, 364] on input "Card ending in 1000 Expires 09/29" at bounding box center [346, 363] width 1 height 1
click at [384, 363] on p "Card ending in 1000" at bounding box center [400, 361] width 74 height 11
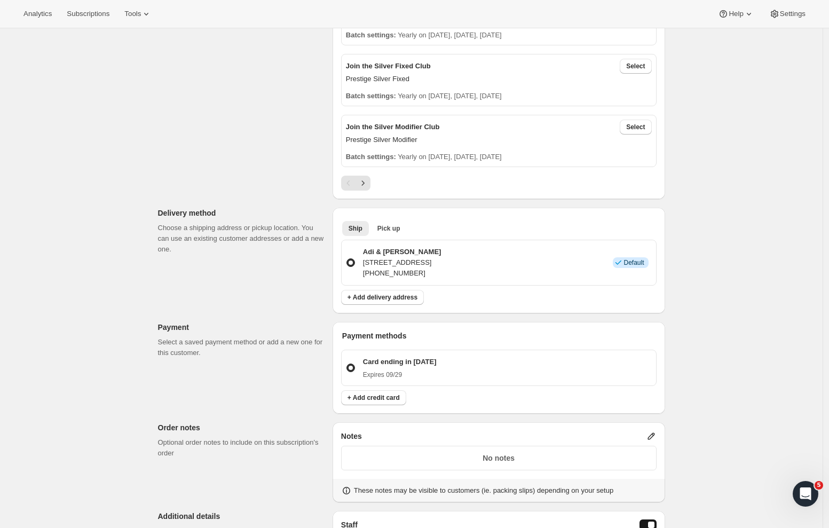
click at [347, 363] on input "Card ending in 1000 Expires 09/29" at bounding box center [346, 363] width 1 height 1
click at [346, 370] on div "Card ending in 1000 Expires 09/29" at bounding box center [498, 368] width 315 height 36
click at [361, 365] on label "Card ending in 1000 Expires 09/29" at bounding box center [499, 367] width 306 height 27
click at [347, 364] on input "Card ending in 1000 Expires 09/29" at bounding box center [346, 363] width 1 height 1
click at [352, 368] on span at bounding box center [350, 367] width 9 height 9
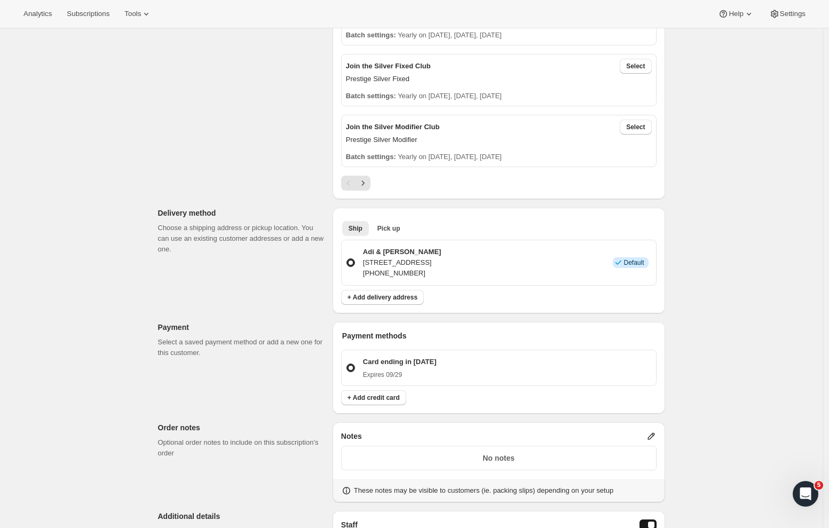
click at [347, 364] on input "Card ending in 1000 Expires 09/29" at bounding box center [346, 363] width 1 height 1
click at [306, 355] on p "Select a saved payment method or add a new one for this customer." at bounding box center [241, 347] width 166 height 21
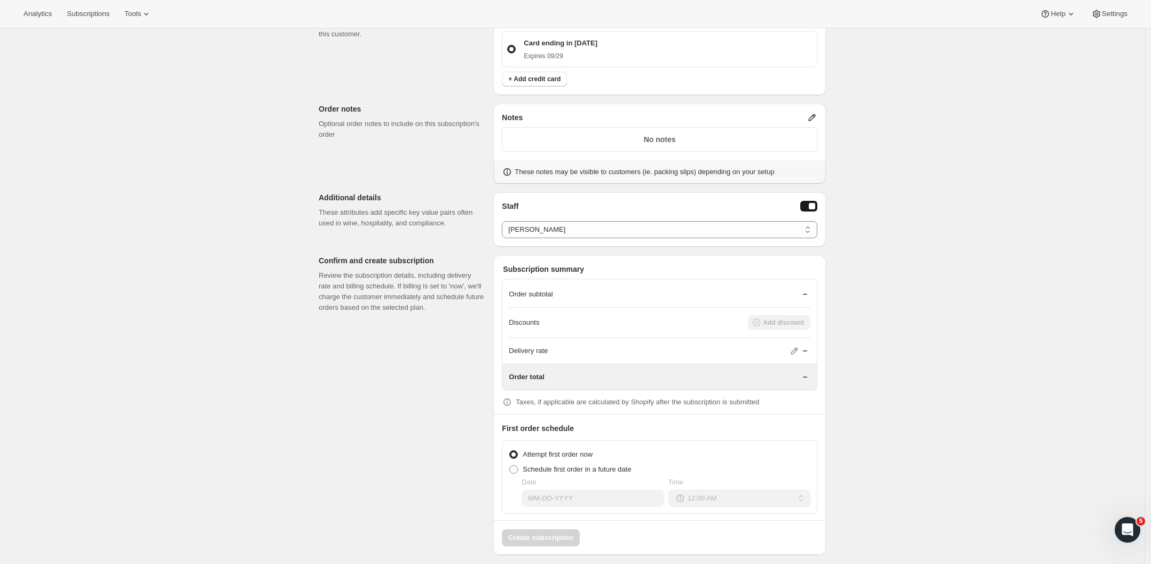
scroll to position [754, 0]
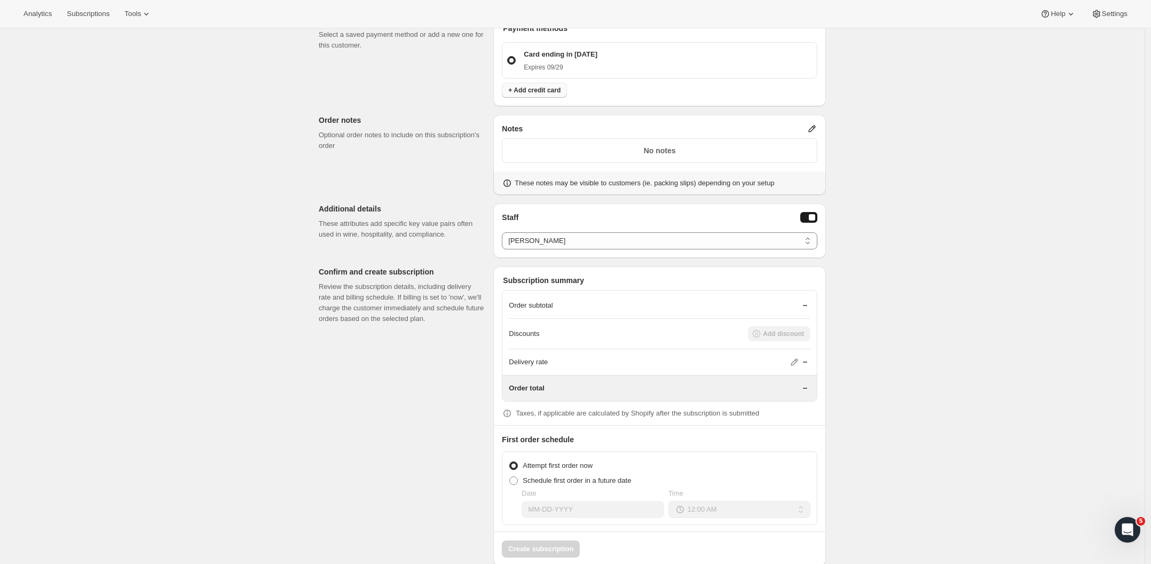
click at [531, 94] on button "+ Add credit card" at bounding box center [534, 90] width 65 height 15
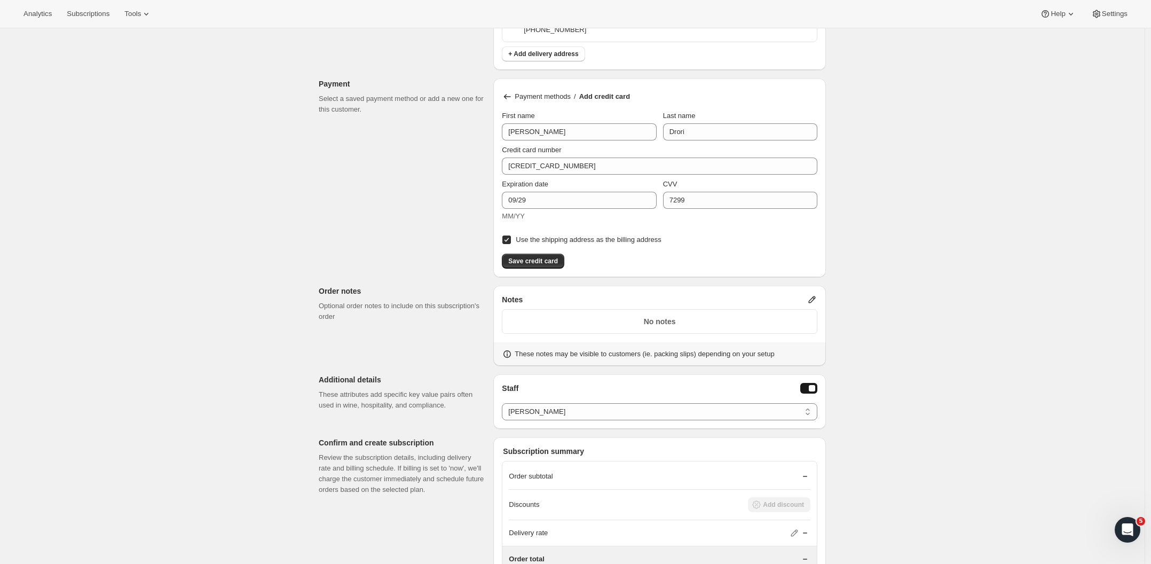
scroll to position [667, 0]
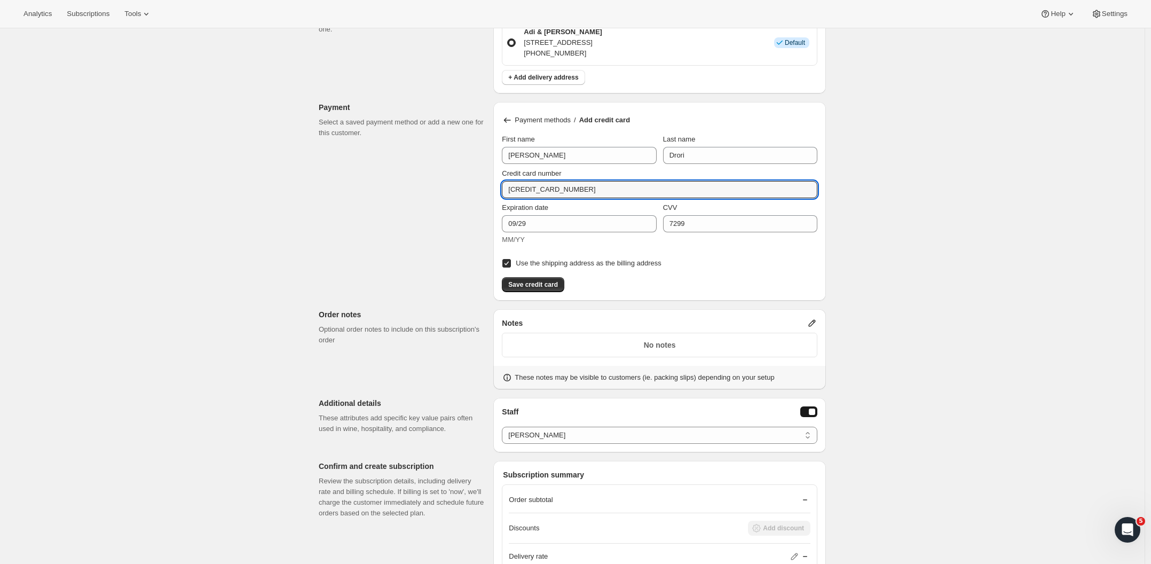
drag, startPoint x: 622, startPoint y: 187, endPoint x: 479, endPoint y: 185, distance: 143.0
click at [479, 185] on div "Customer This subscription will be created for the selected customer. Drori Med…" at bounding box center [568, 81] width 516 height 1358
click at [610, 187] on input "3798 796239 61000" at bounding box center [655, 189] width 307 height 17
click at [437, 230] on div "Customer This subscription will be created for the selected customer. Drori Med…" at bounding box center [568, 81] width 516 height 1358
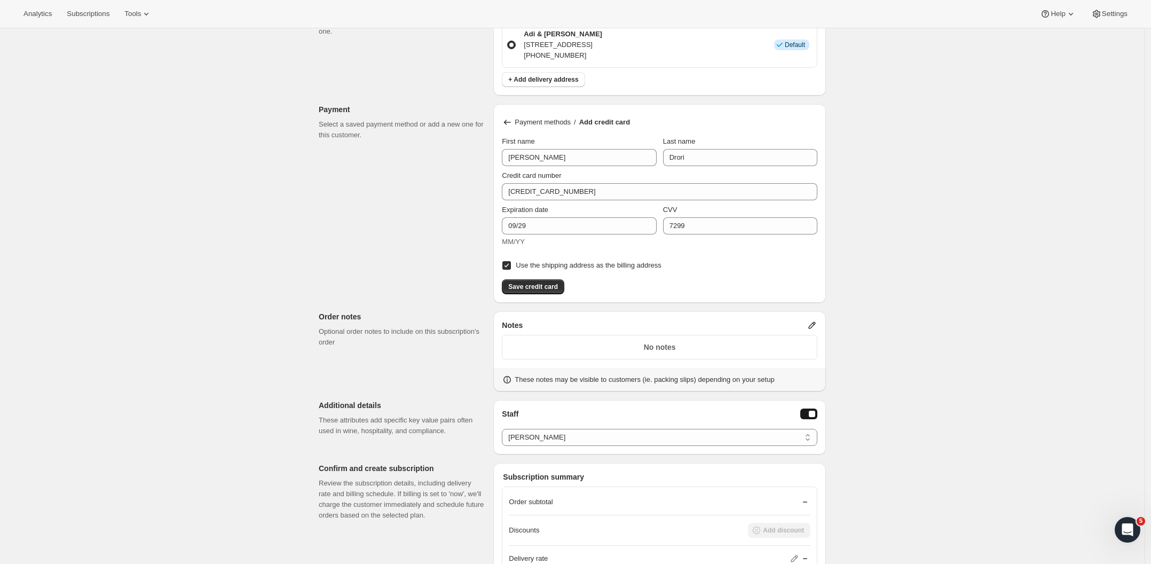
scroll to position [879, 0]
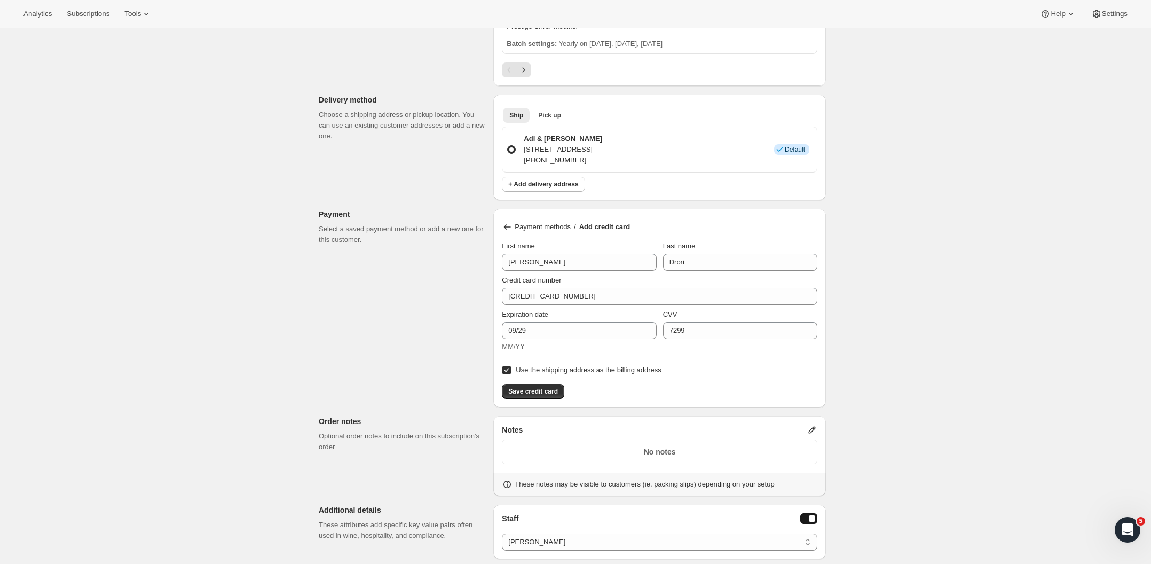
scroll to position [580, 0]
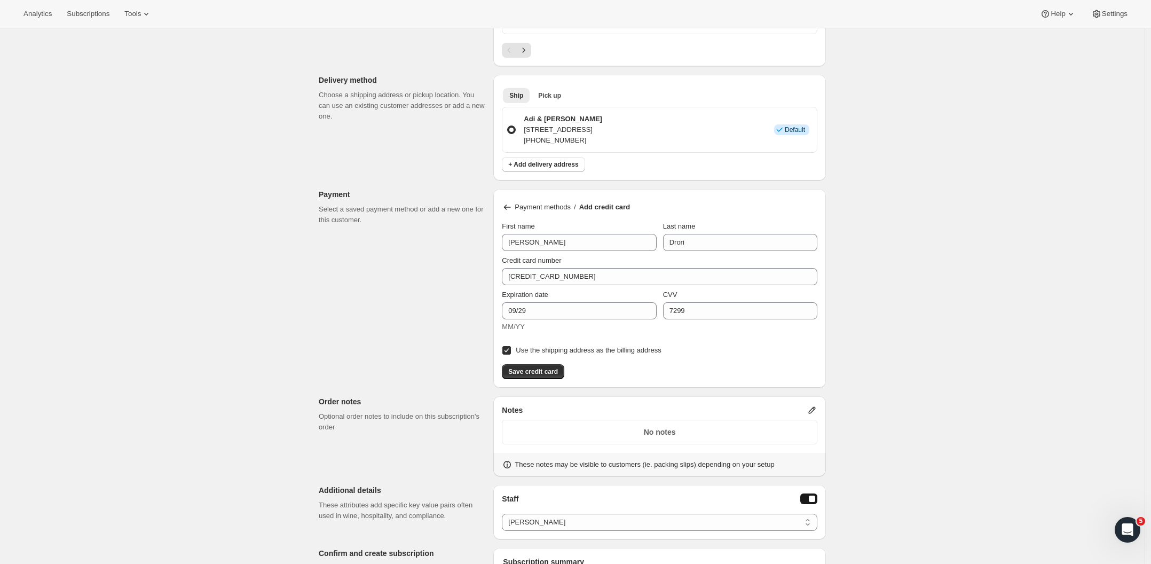
click at [546, 367] on button "Save credit card" at bounding box center [533, 371] width 62 height 15
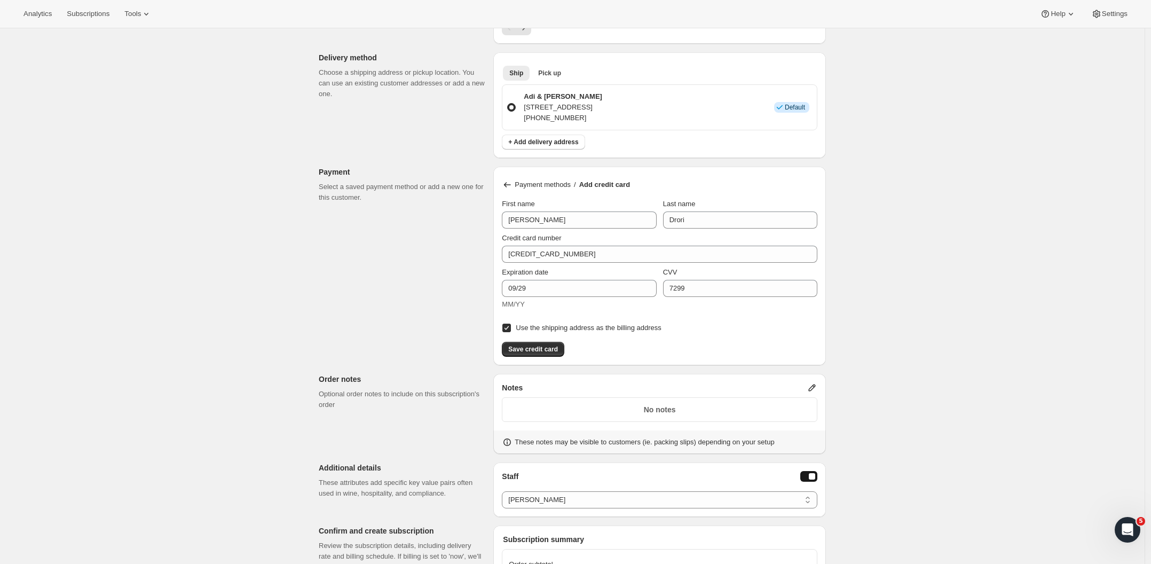
scroll to position [696, 0]
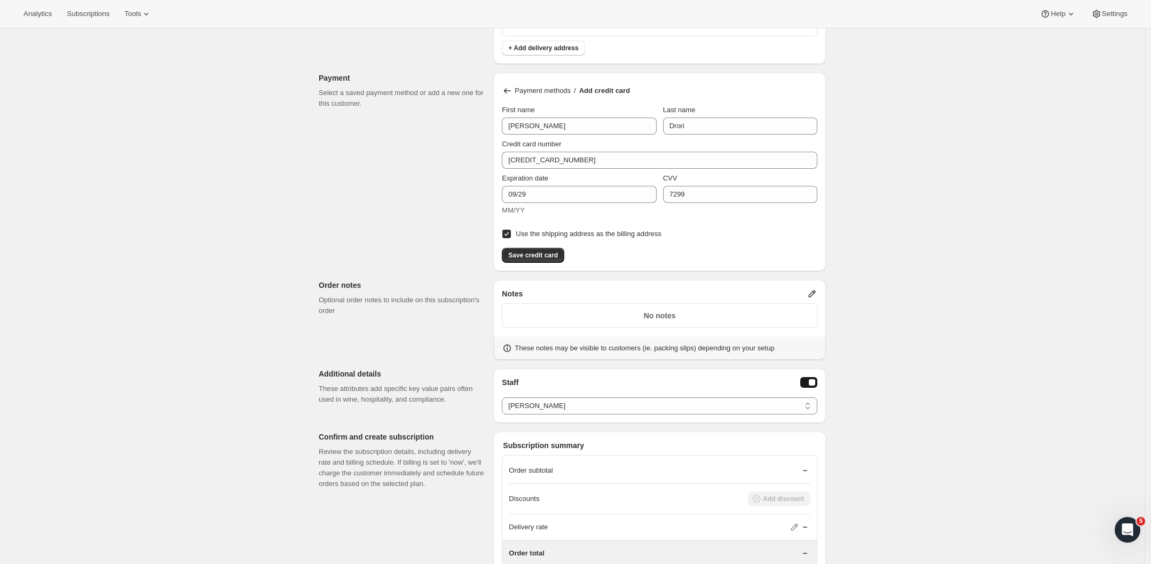
click at [528, 259] on span "Save credit card" at bounding box center [533, 255] width 50 height 9
click at [340, 241] on div "Customer This subscription will be created for the selected customer. Drori Med…" at bounding box center [568, 52] width 516 height 1358
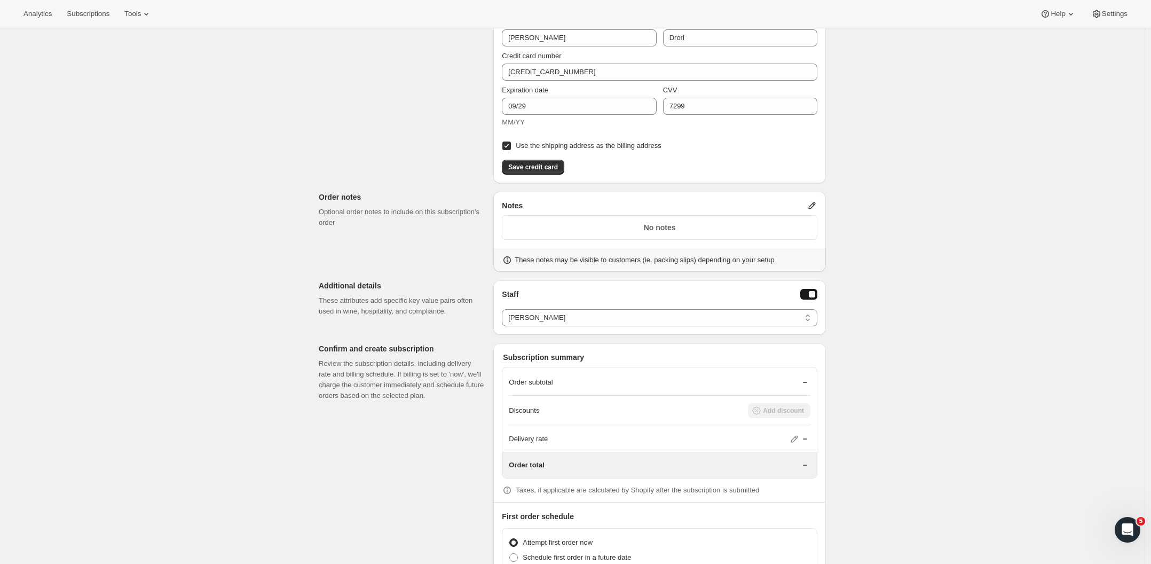
scroll to position [879, 0]
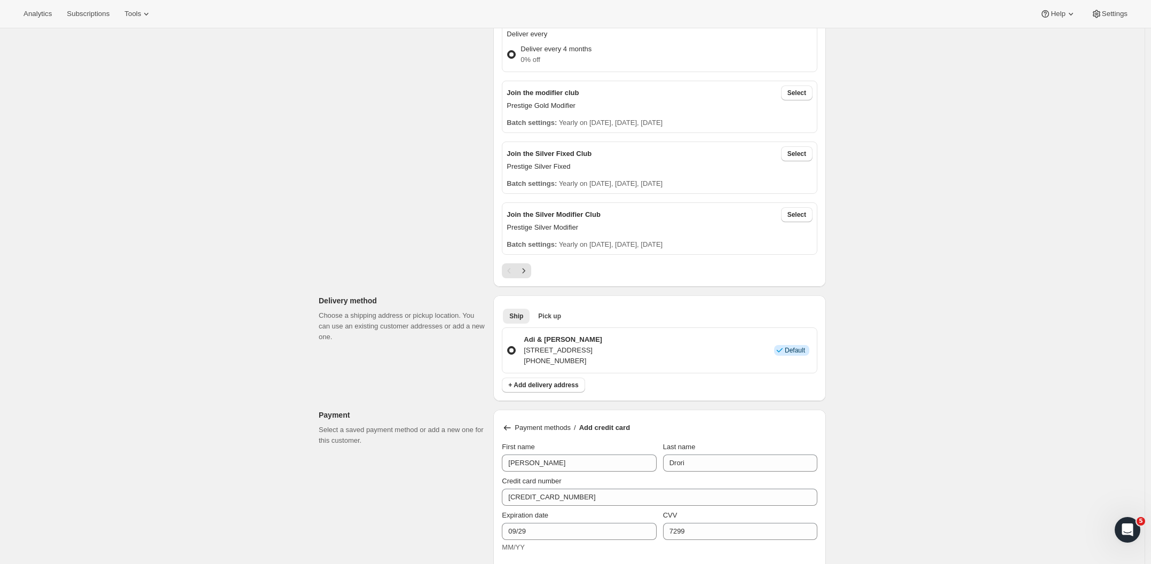
scroll to position [653, 0]
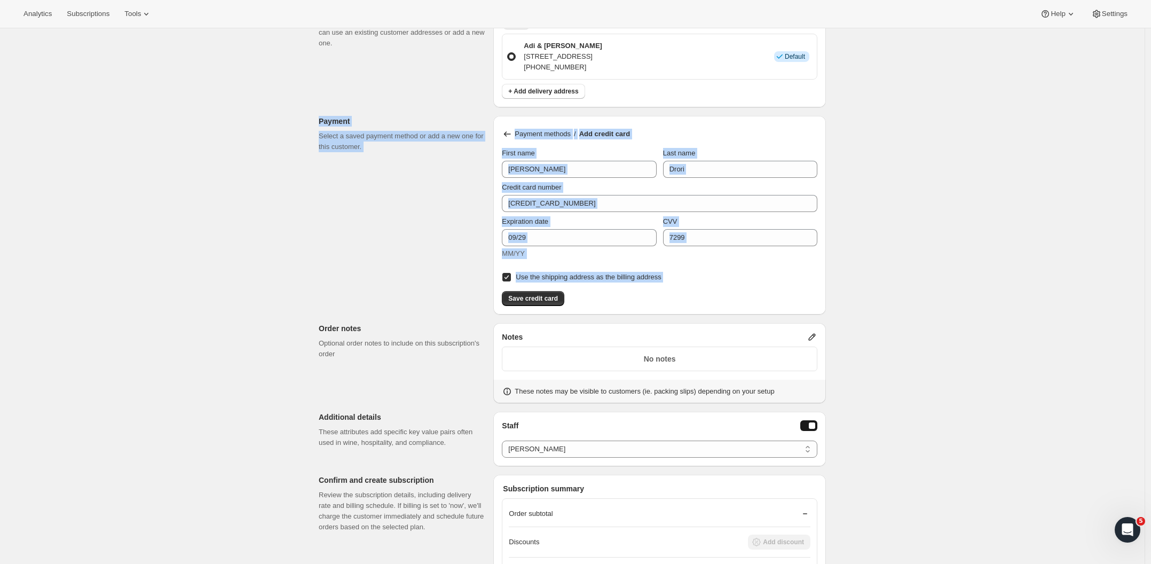
drag, startPoint x: 424, startPoint y: 104, endPoint x: 1012, endPoint y: 315, distance: 625.4
click at [828, 315] on div "Create subscription. This page is ready Create subscription Customer This subsc…" at bounding box center [572, 83] width 1144 height 1415
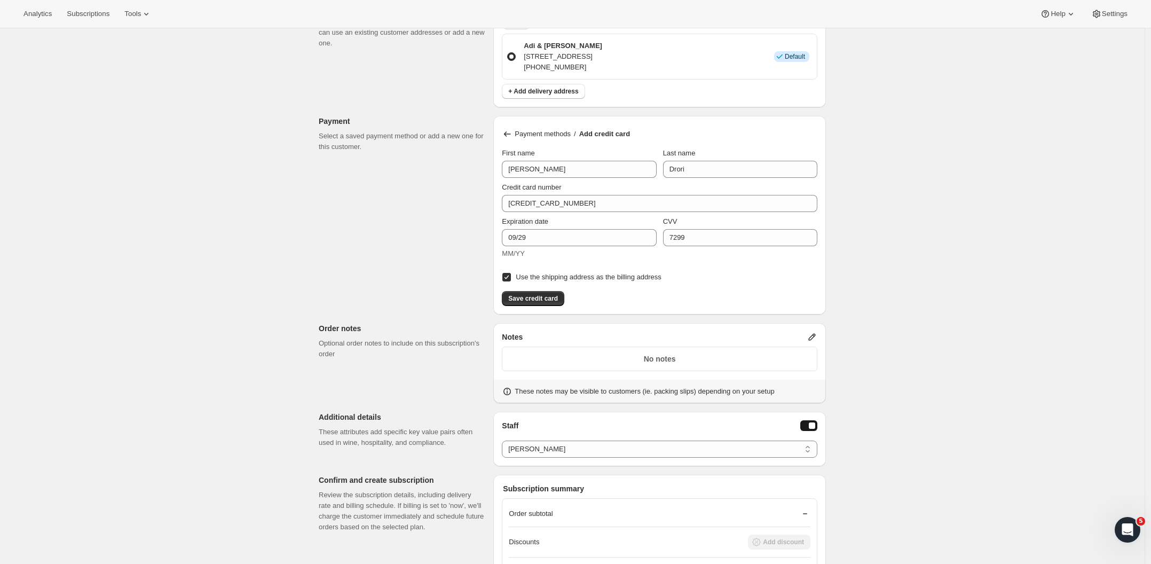
click at [828, 313] on div "Create subscription. This page is ready Create subscription Customer This subsc…" at bounding box center [572, 83] width 1144 height 1415
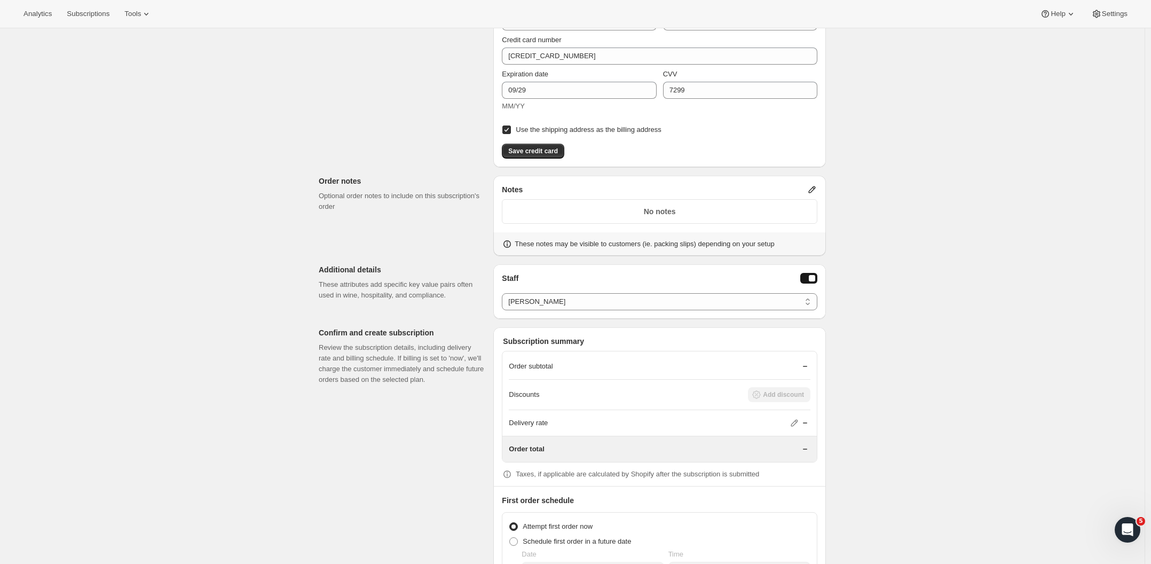
scroll to position [879, 0]
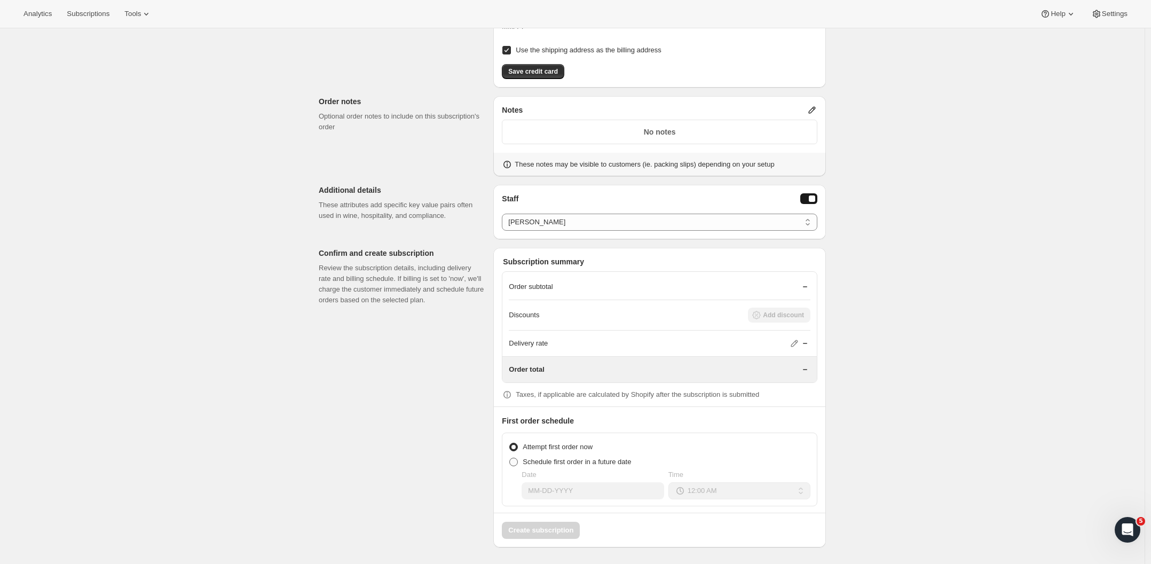
click at [517, 463] on span at bounding box center [513, 461] width 9 height 9
click at [510, 458] on input "Schedule first order in a future date" at bounding box center [509, 457] width 1 height 1
radio input "true"
click at [609, 491] on input "Date" at bounding box center [592, 490] width 142 height 17
click at [572, 446] on button "30" at bounding box center [578, 448] width 18 height 17
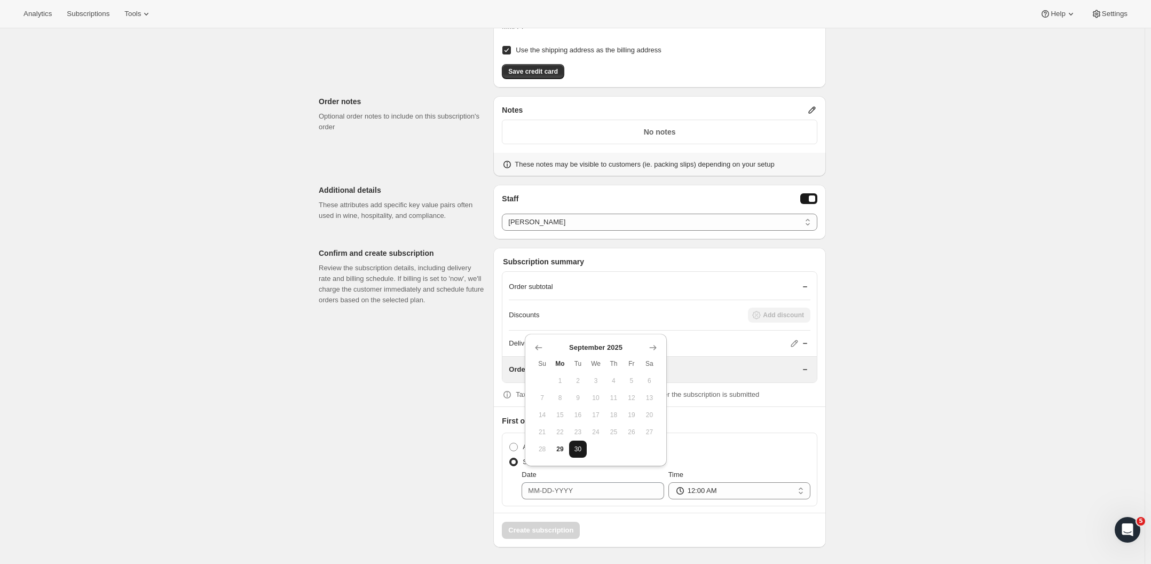
type input "09-30-2025"
select select "associate-0"
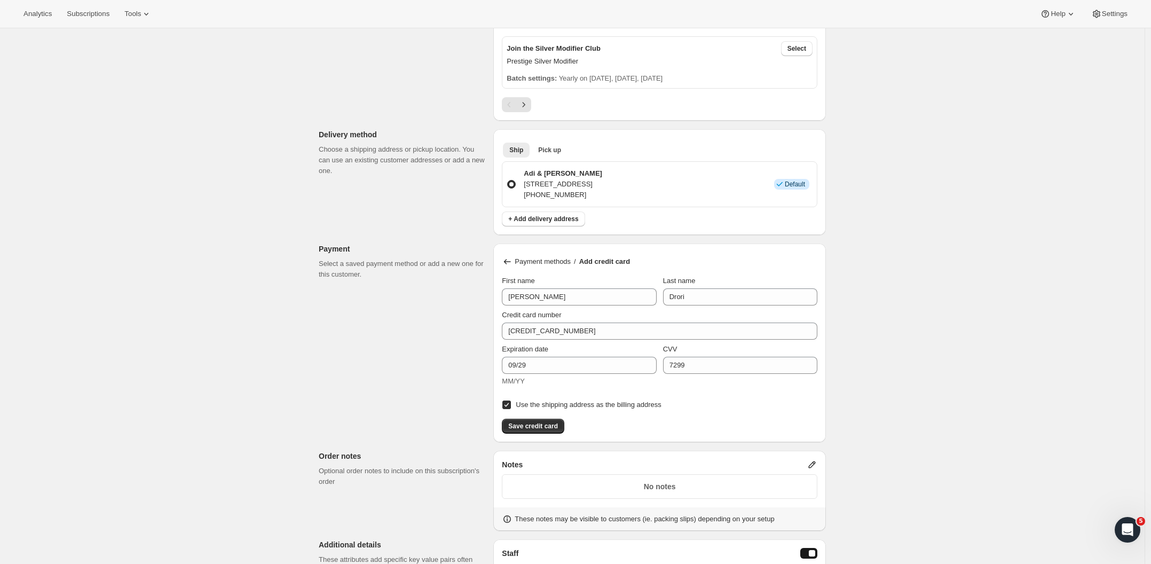
scroll to position [527, 0]
click at [526, 424] on span "Save credit card" at bounding box center [533, 423] width 50 height 9
click at [510, 260] on icon at bounding box center [507, 259] width 11 height 11
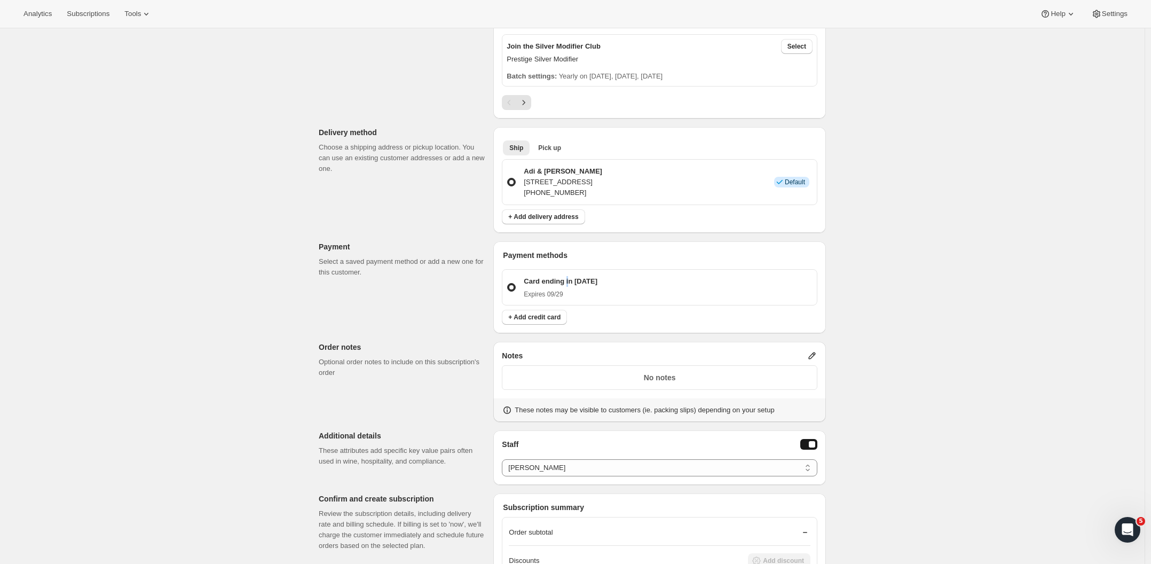
click at [571, 280] on p "Card ending in 1000" at bounding box center [561, 281] width 74 height 11
click at [508, 283] on input "Card ending in 1000 Expires 09/29" at bounding box center [507, 283] width 1 height 1
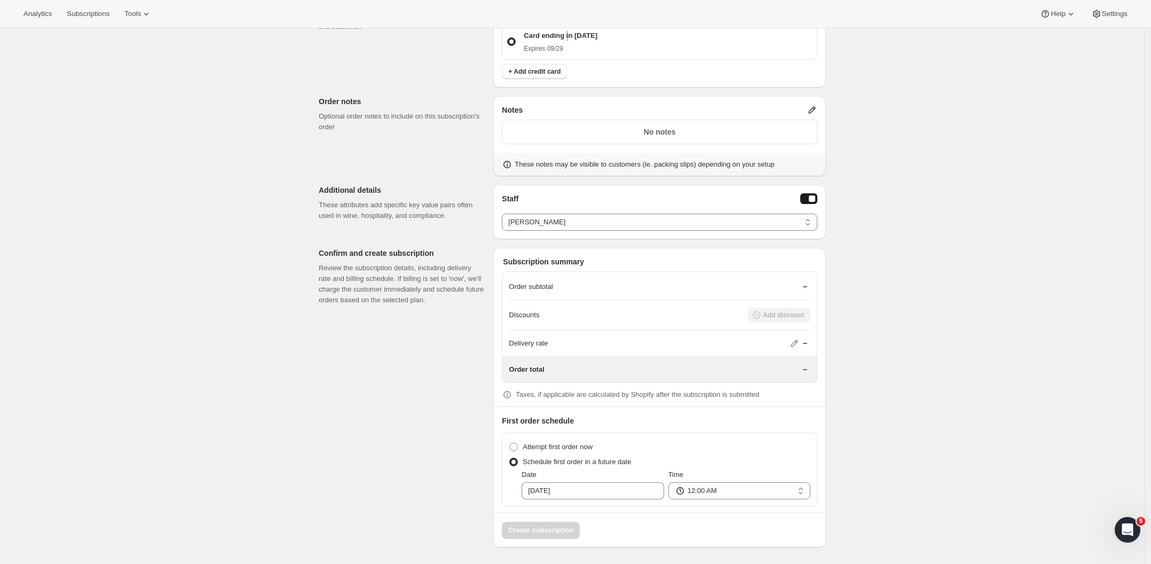
scroll to position [0, 0]
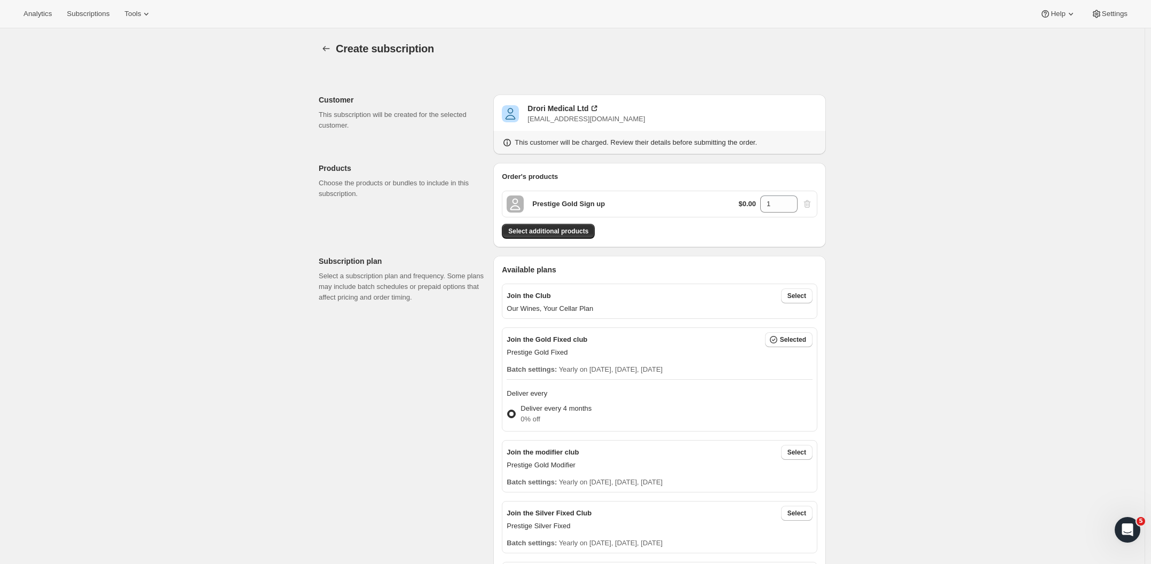
click at [805, 451] on span "Select" at bounding box center [796, 452] width 19 height 9
click at [792, 343] on span "Select" at bounding box center [796, 339] width 19 height 9
click at [633, 207] on div "Prestige Gold Sign up $0.00 1" at bounding box center [659, 204] width 315 height 27
click at [772, 202] on input "1" at bounding box center [770, 203] width 21 height 17
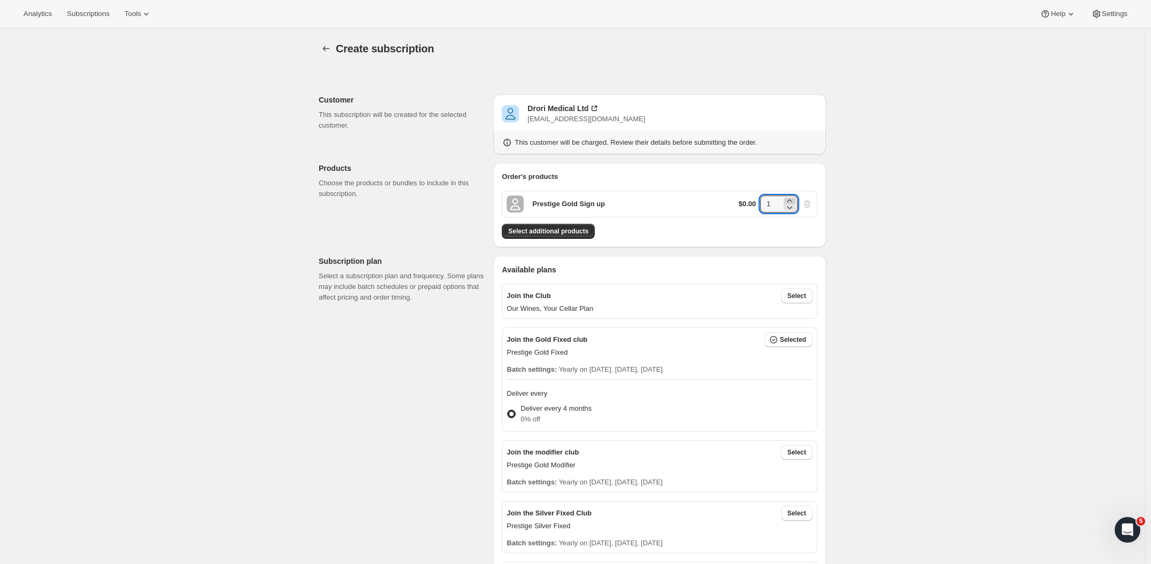
click at [790, 200] on icon at bounding box center [789, 200] width 11 height 11
click at [791, 207] on icon at bounding box center [789, 207] width 11 height 11
type input "1"
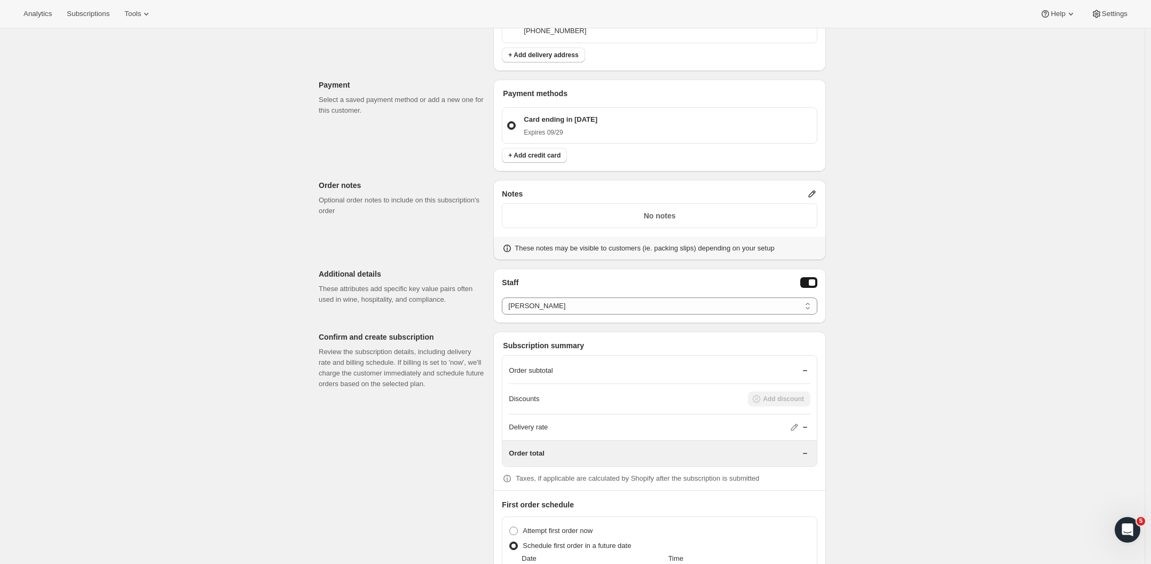
scroll to position [773, 0]
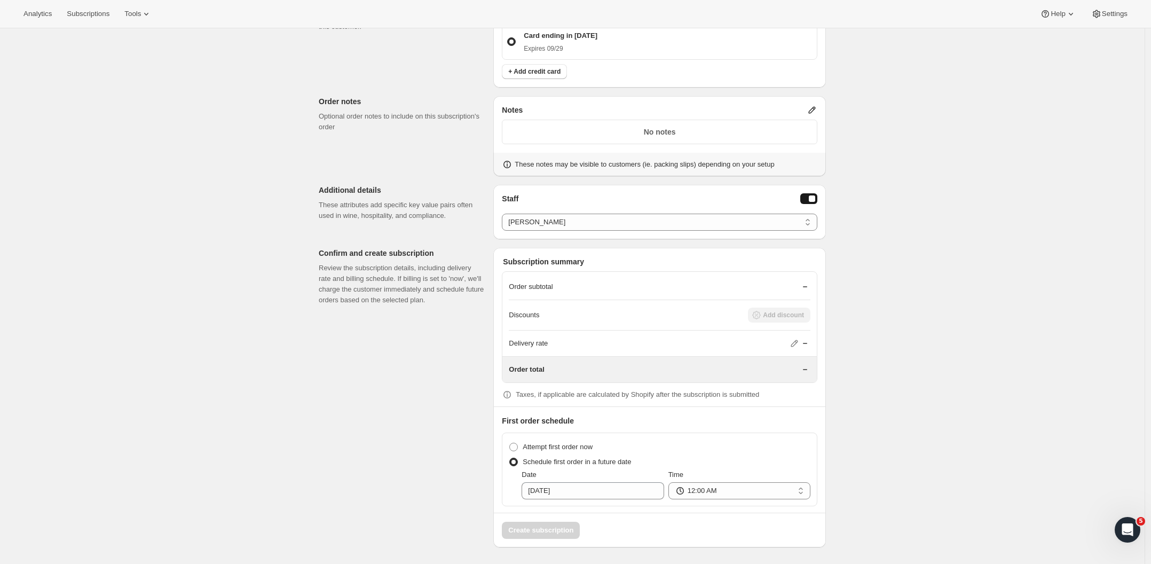
drag, startPoint x: 652, startPoint y: 291, endPoint x: 680, endPoint y: 297, distance: 28.9
click at [656, 291] on div "Order subtotal" at bounding box center [660, 287] width 302 height 26
click at [789, 346] on div "Delivery rate" at bounding box center [660, 343] width 302 height 11
click at [518, 447] on span at bounding box center [513, 446] width 9 height 9
click at [510, 443] on input "Attempt first order now" at bounding box center [509, 442] width 1 height 1
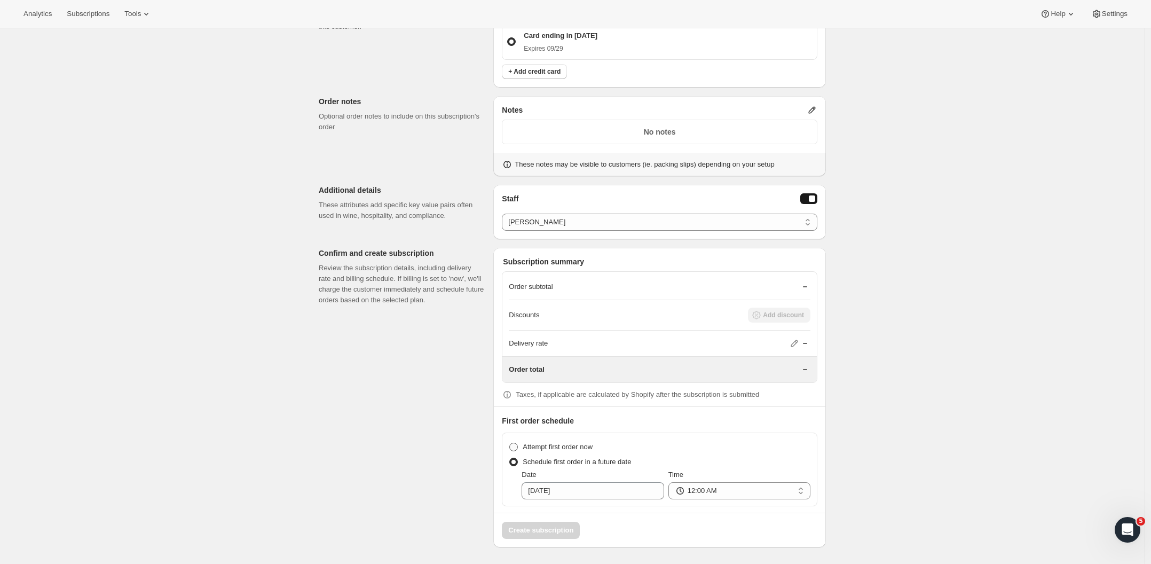
radio input "true"
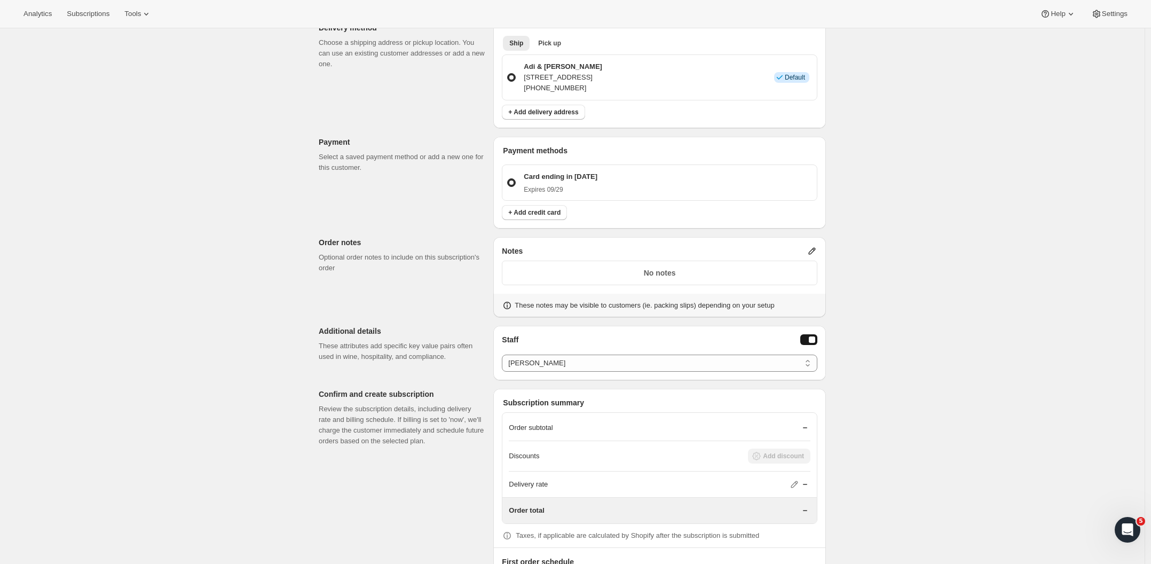
scroll to position [615, 0]
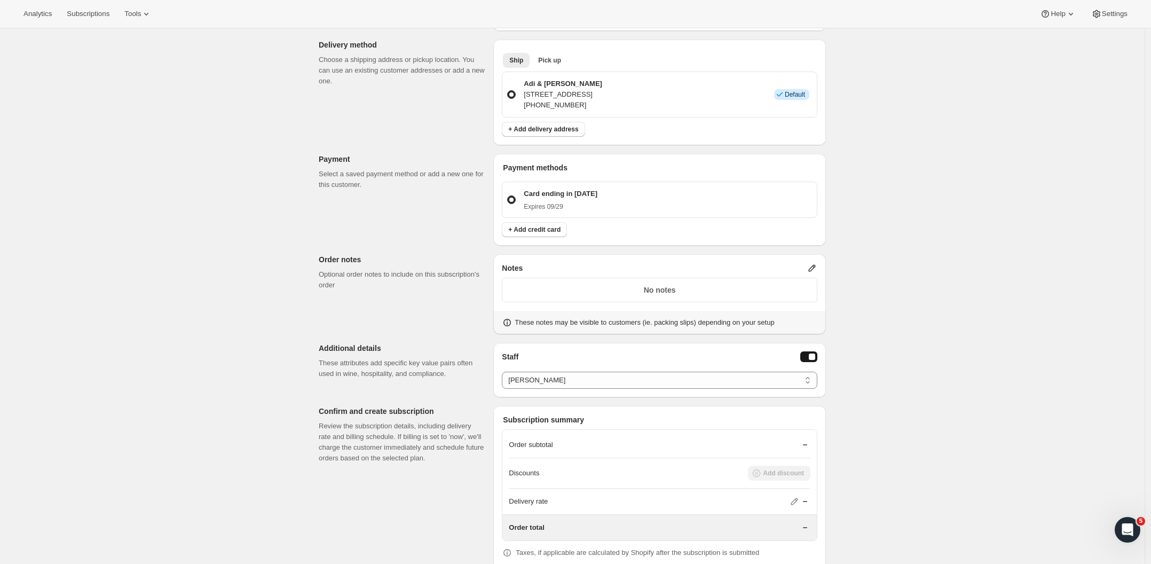
click at [553, 81] on p "Adi & Ariel Drori" at bounding box center [563, 83] width 78 height 11
click at [508, 90] on input "Adi & Ariel Drori 35 Whakatomo Place, Havelock North, 4130, New Zealand +642125…" at bounding box center [507, 90] width 1 height 1
click at [514, 96] on span at bounding box center [511, 94] width 9 height 9
click at [508, 91] on input "Adi & Ariel Drori 35 Whakatomo Place, Havelock North, 4130, New Zealand +642125…" at bounding box center [507, 90] width 1 height 1
click at [514, 95] on span at bounding box center [511, 94] width 9 height 9
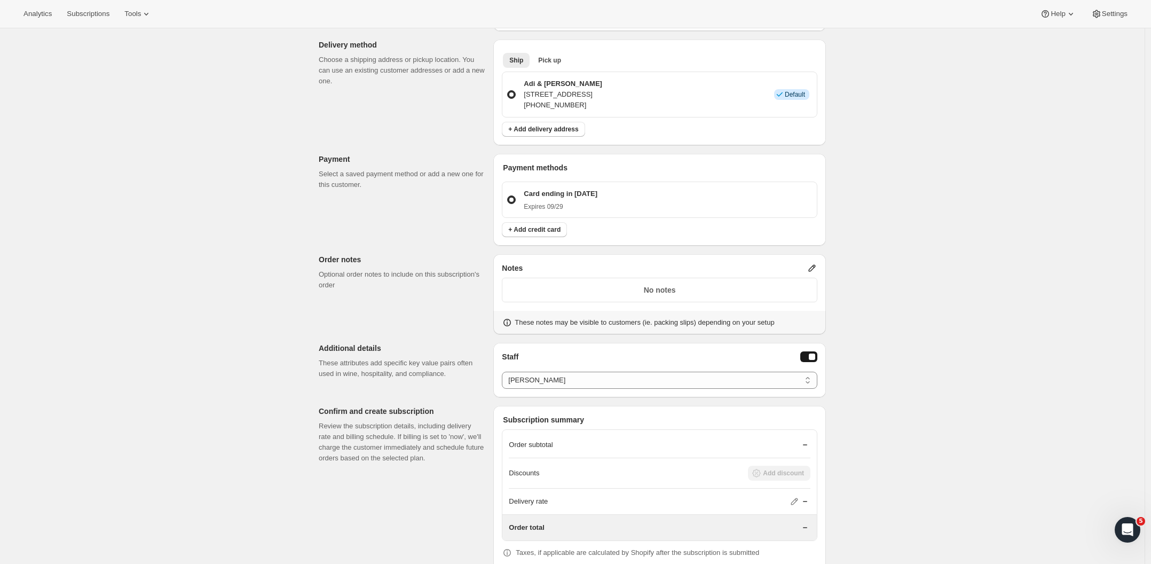
click at [508, 91] on input "Adi & Ariel Drori 35 Whakatomo Place, Havelock North, 4130, New Zealand +642125…" at bounding box center [507, 90] width 1 height 1
click at [513, 95] on span at bounding box center [511, 94] width 9 height 9
click at [508, 91] on input "Adi & Ariel Drori 35 Whakatomo Place, Havelock North, 4130, New Zealand +642125…" at bounding box center [507, 90] width 1 height 1
click at [828, 183] on div "Create subscription. This page is ready Create subscription Customer This subsc…" at bounding box center [572, 68] width 1144 height 1309
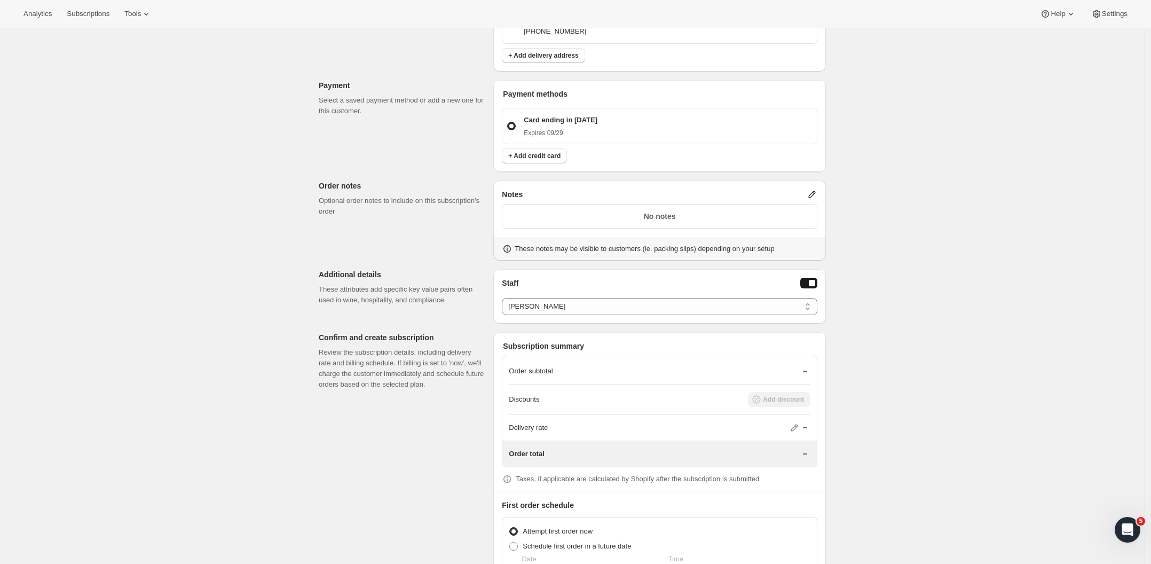
scroll to position [773, 0]
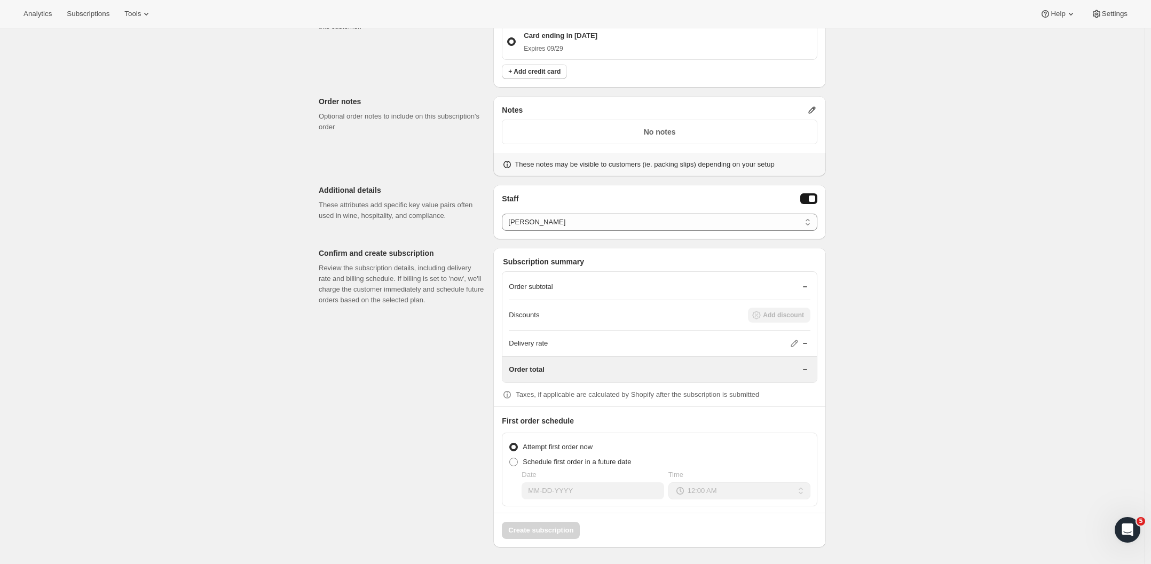
click at [534, 524] on div "Create subscription" at bounding box center [659, 525] width 331 height 26
click at [535, 524] on div "Create subscription" at bounding box center [659, 525] width 331 height 26
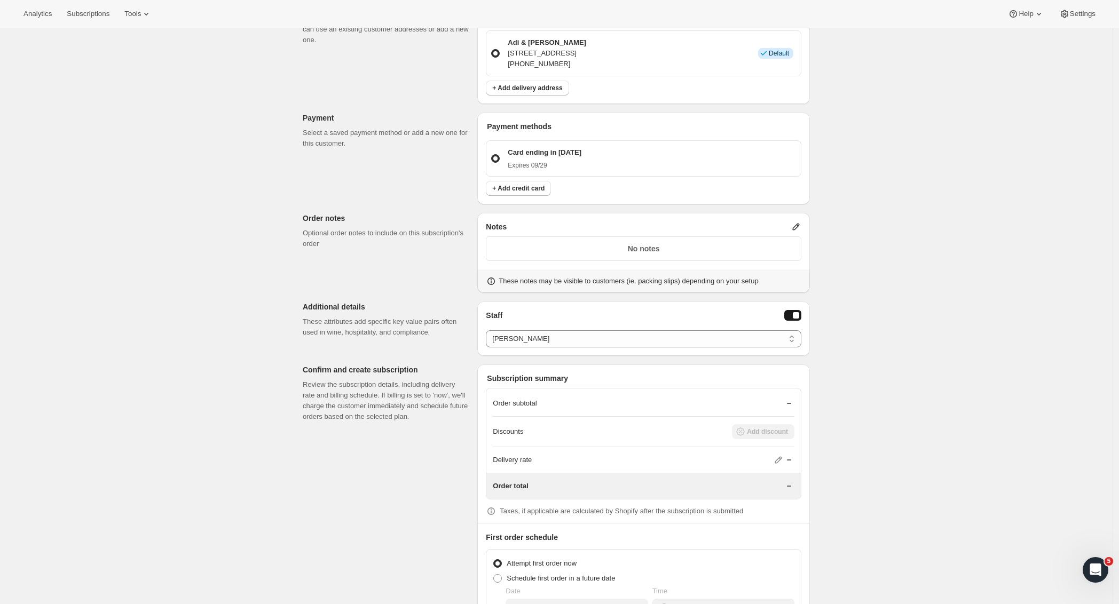
scroll to position [732, 0]
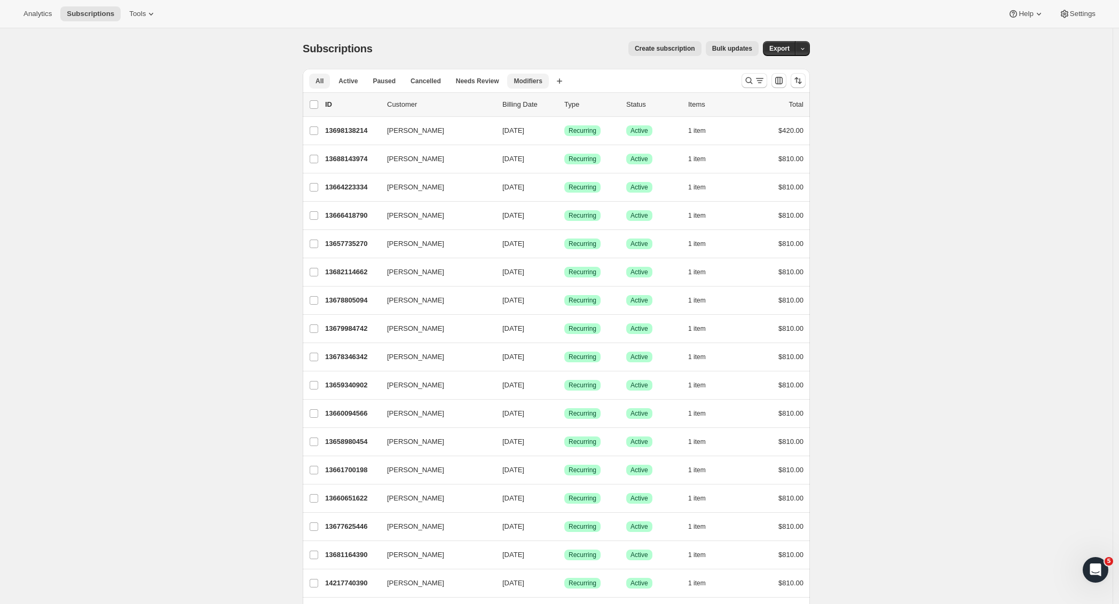
click at [540, 84] on span "Modifiers" at bounding box center [527, 81] width 28 height 9
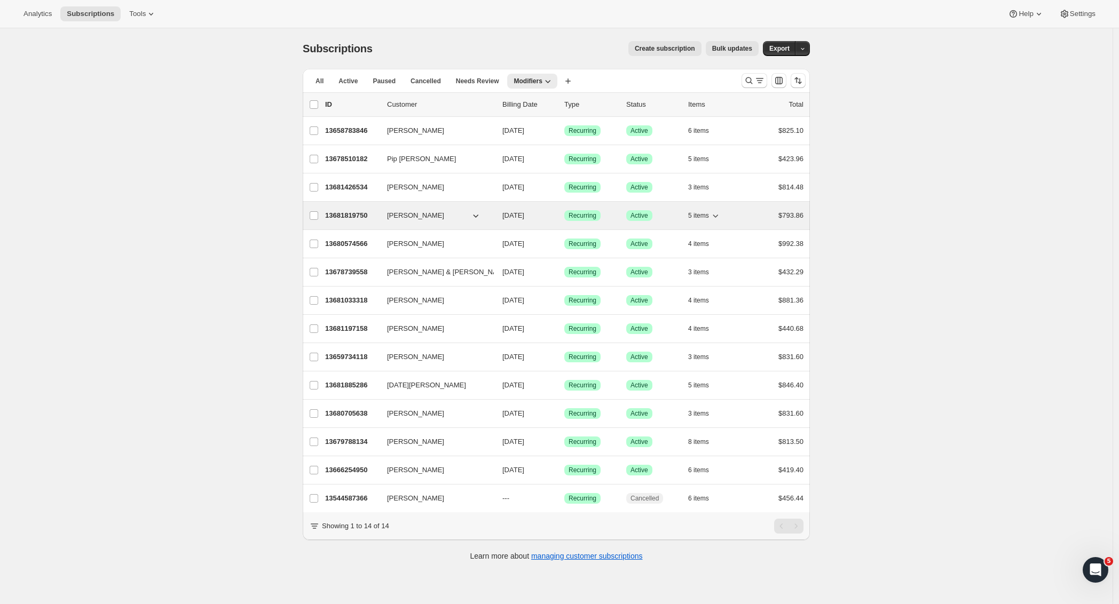
click at [353, 216] on p "13681819750" at bounding box center [351, 215] width 53 height 11
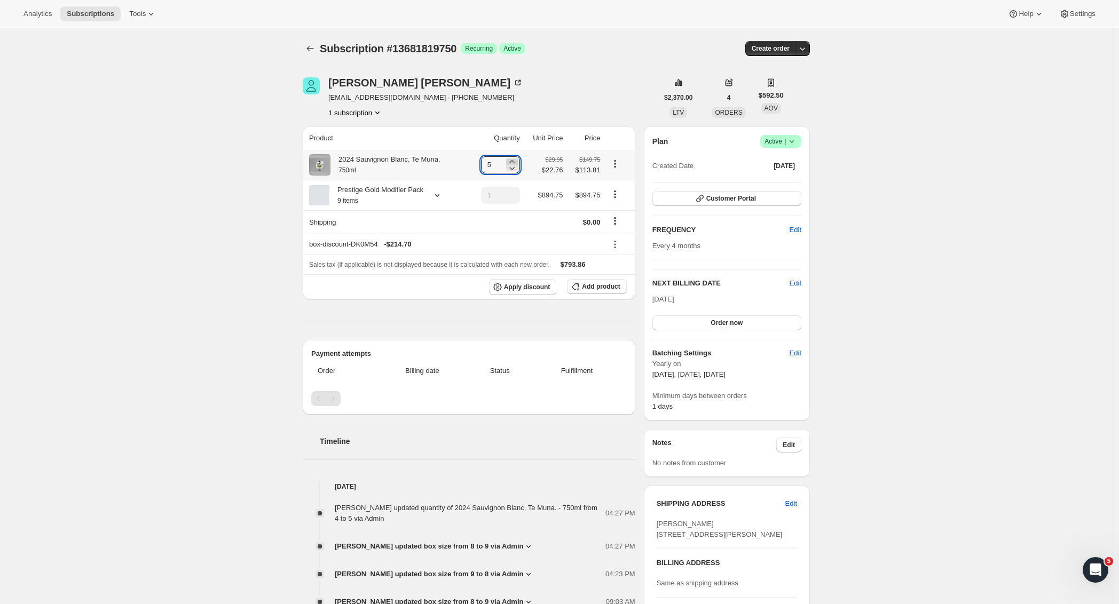
click at [514, 158] on icon at bounding box center [511, 161] width 11 height 11
type input "6"
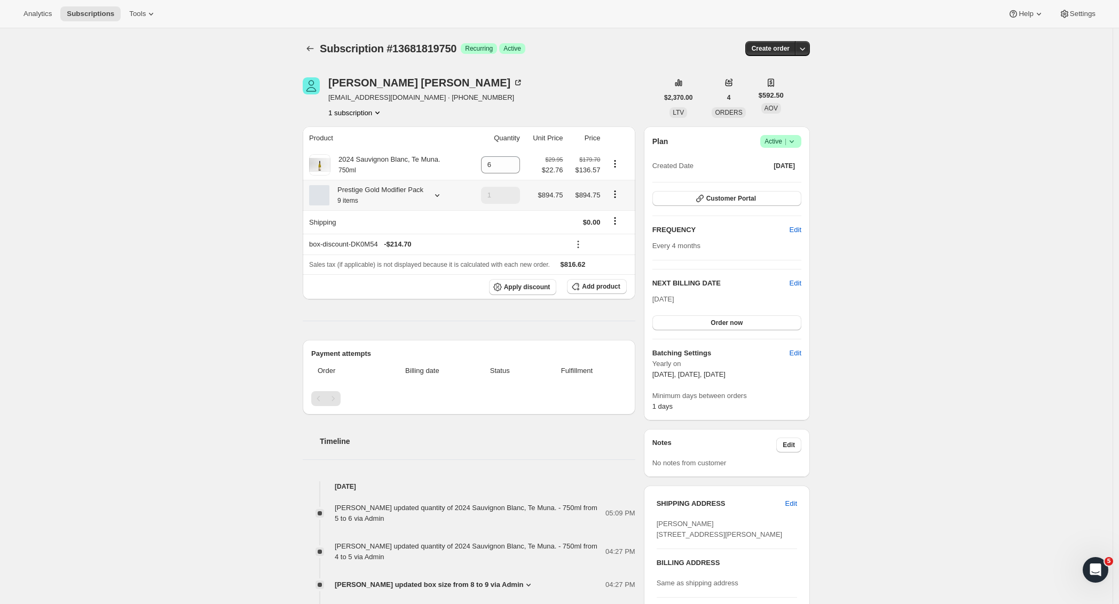
click at [618, 200] on icon "Product actions" at bounding box center [614, 194] width 11 height 11
click at [621, 221] on span "Edit box" at bounding box center [618, 222] width 25 height 8
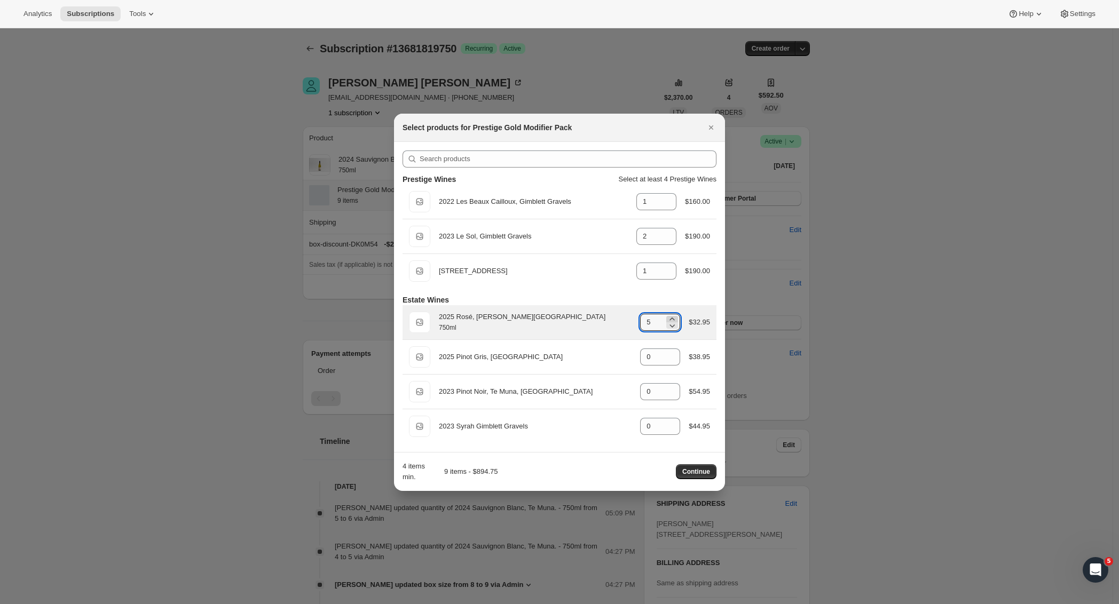
click at [668, 318] on icon ":rhv:" at bounding box center [672, 319] width 11 height 11
type input "7"
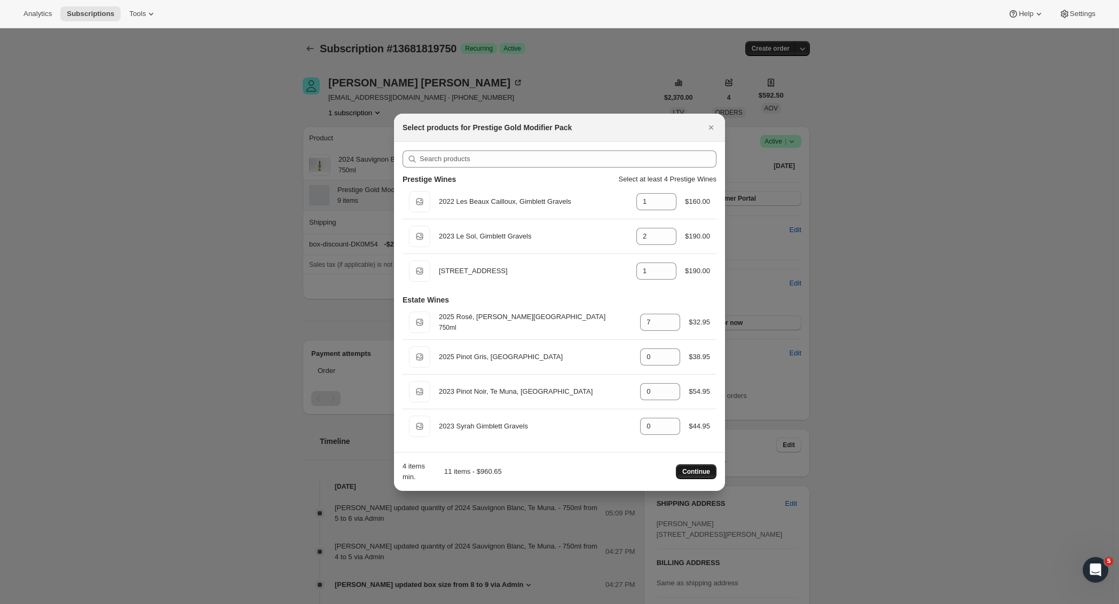
click at [693, 472] on span "Continue" at bounding box center [696, 471] width 28 height 9
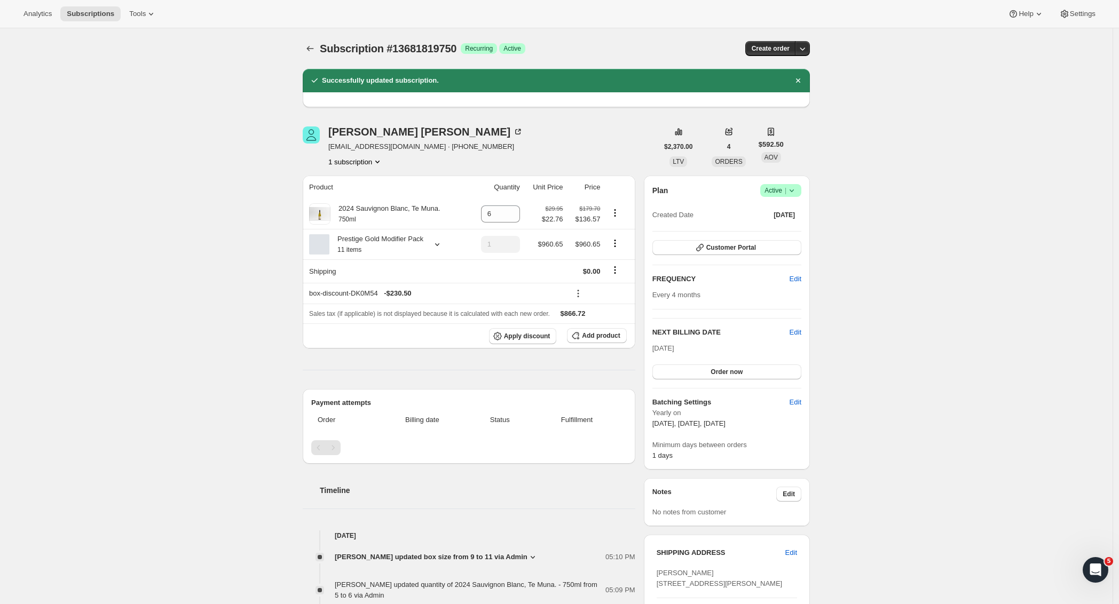
click at [516, 216] on icon at bounding box center [511, 217] width 11 height 11
click at [513, 208] on icon at bounding box center [511, 210] width 11 height 11
type input "5"
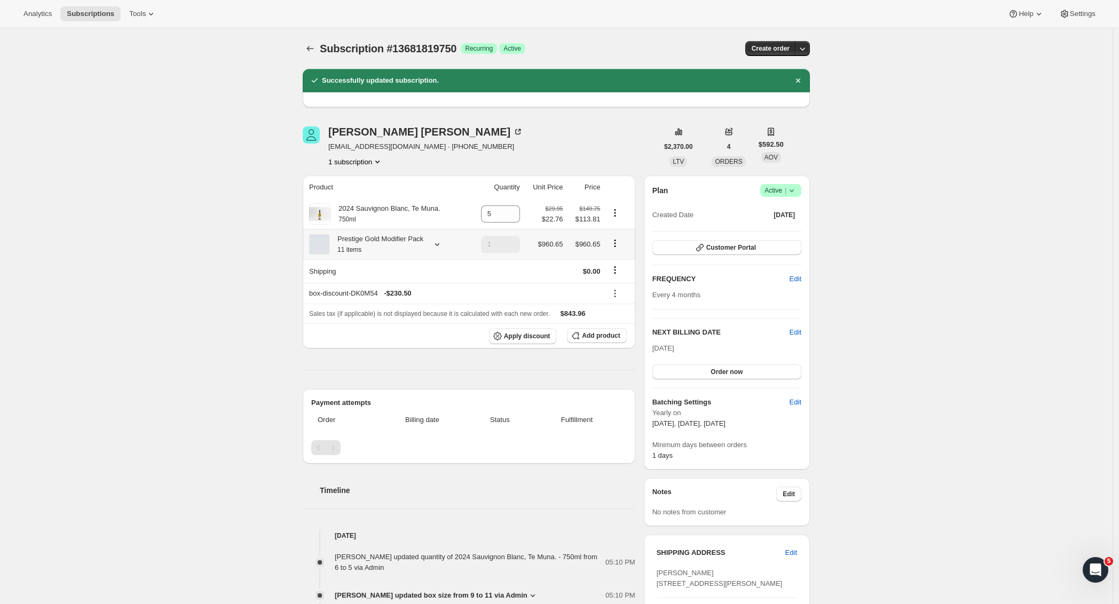
click at [441, 250] on icon at bounding box center [437, 244] width 11 height 11
click at [370, 384] on span "Edit box" at bounding box center [378, 383] width 25 height 9
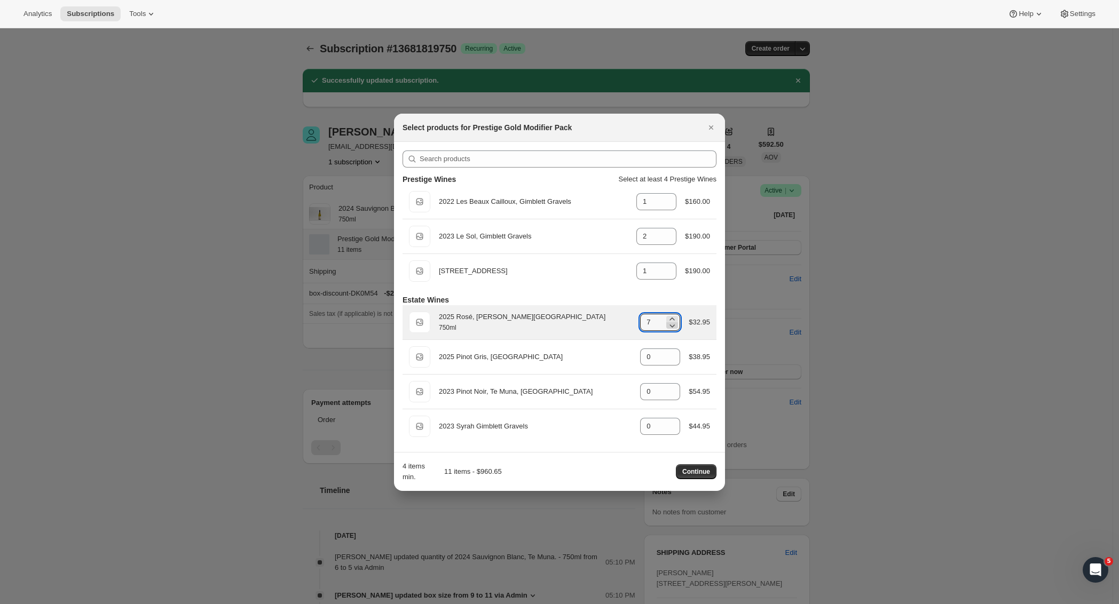
click at [671, 327] on icon ":rs6:" at bounding box center [672, 325] width 11 height 11
type input "6"
click at [691, 470] on span "Continue" at bounding box center [696, 471] width 28 height 9
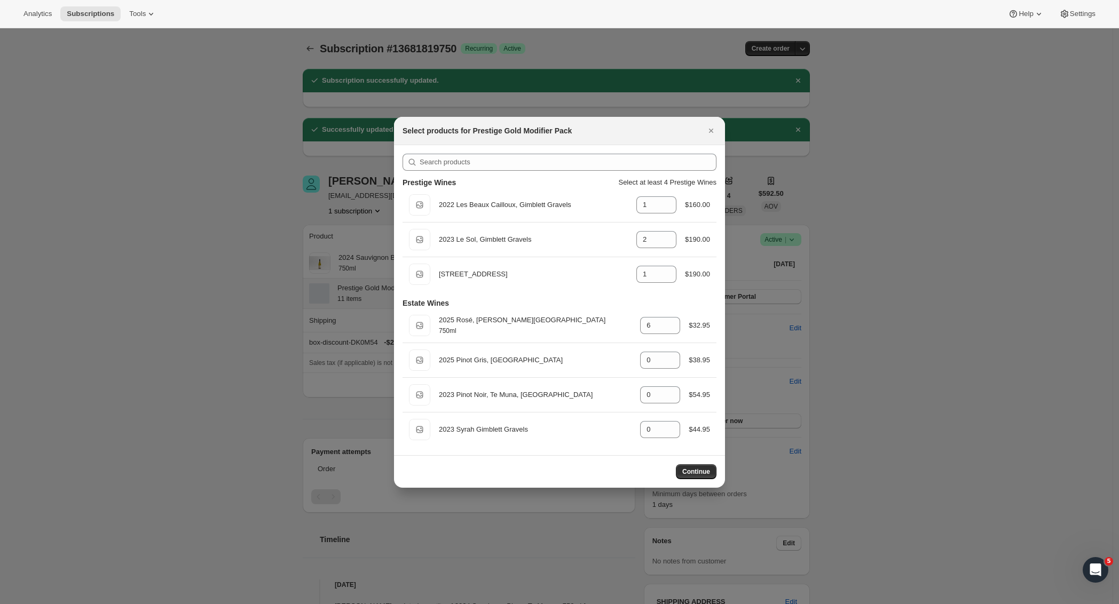
click at [871, 374] on div at bounding box center [559, 302] width 1119 height 604
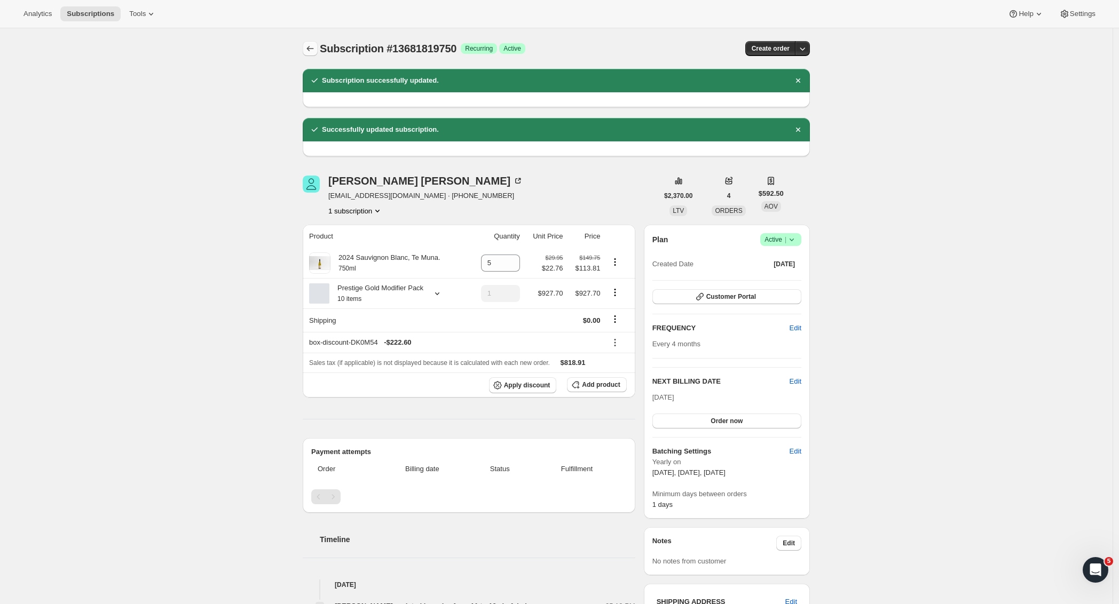
click at [313, 46] on icon "Subscriptions" at bounding box center [310, 48] width 11 height 11
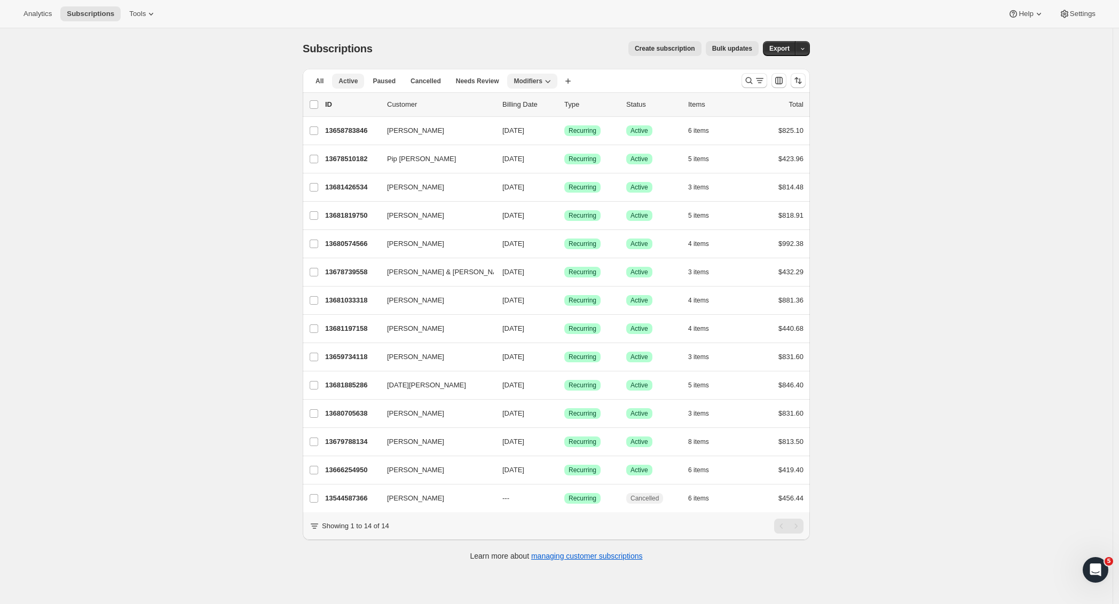
click at [343, 81] on span "Active" at bounding box center [347, 81] width 19 height 9
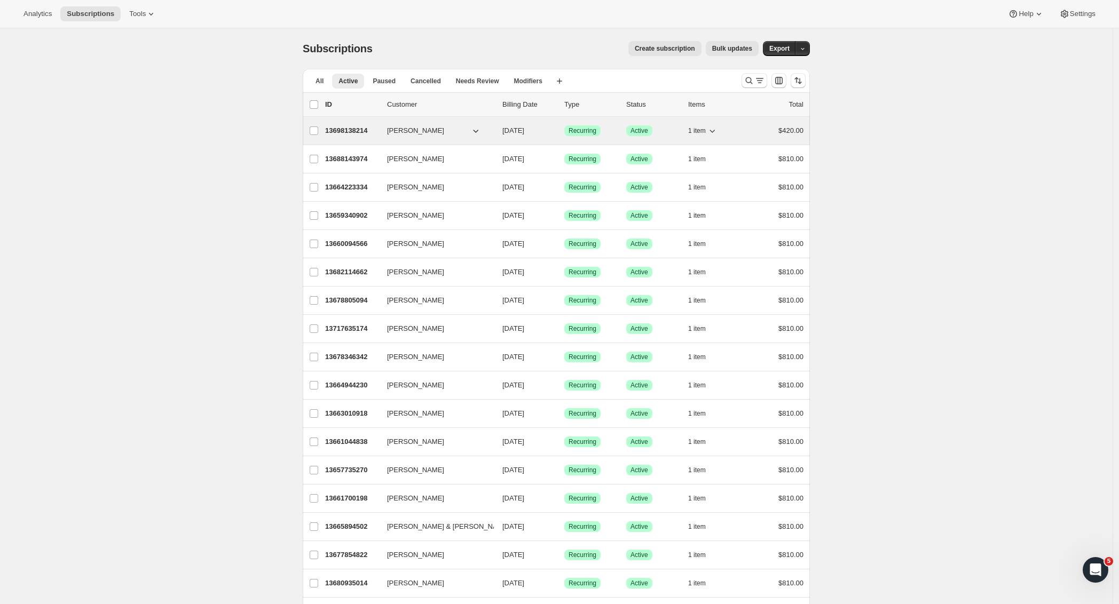
click at [361, 129] on p "13698138214" at bounding box center [351, 130] width 53 height 11
